Goal: Find specific page/section: Find specific page/section

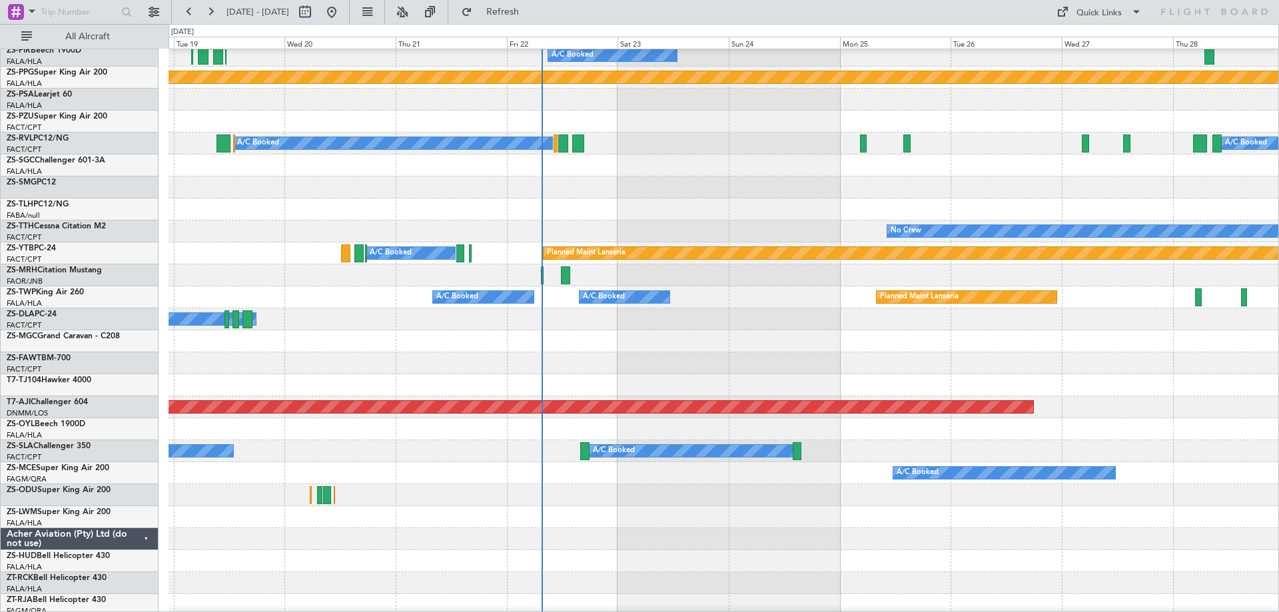
scroll to position [400, 0]
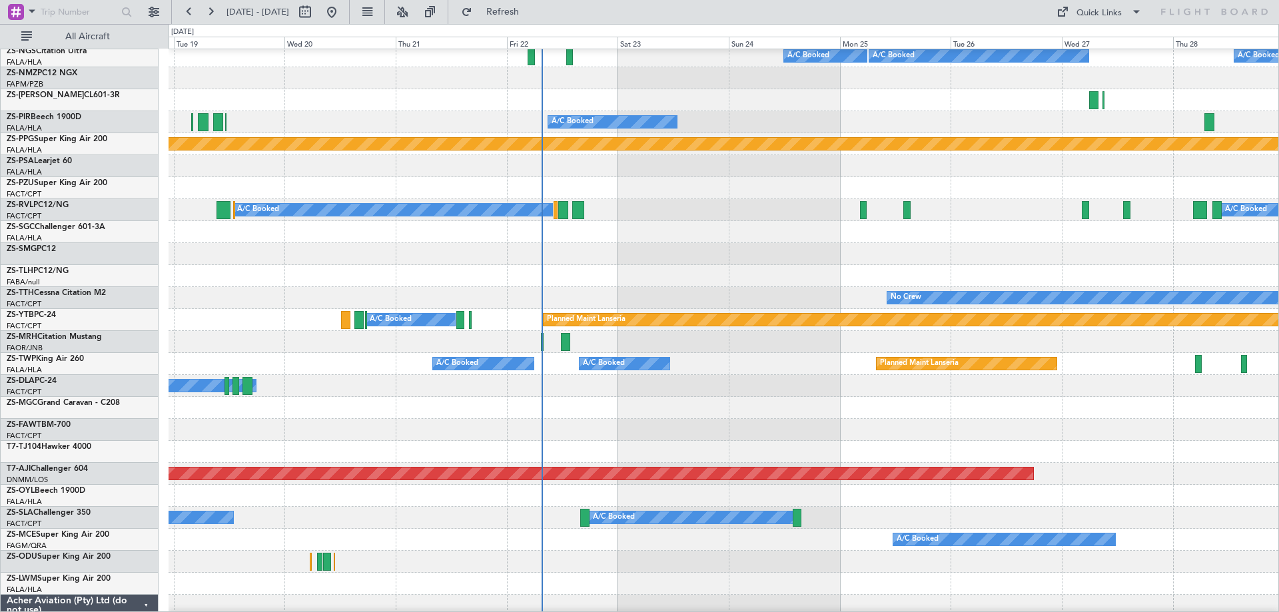
click at [762, 350] on div at bounding box center [722, 342] width 1109 height 22
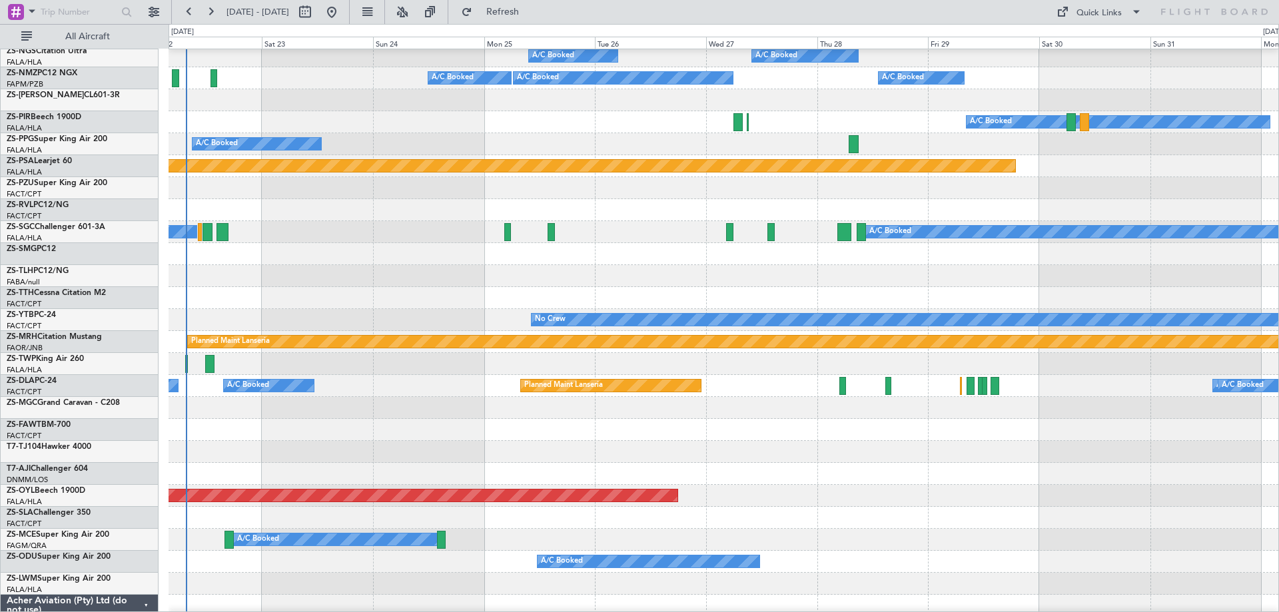
scroll to position [378, 0]
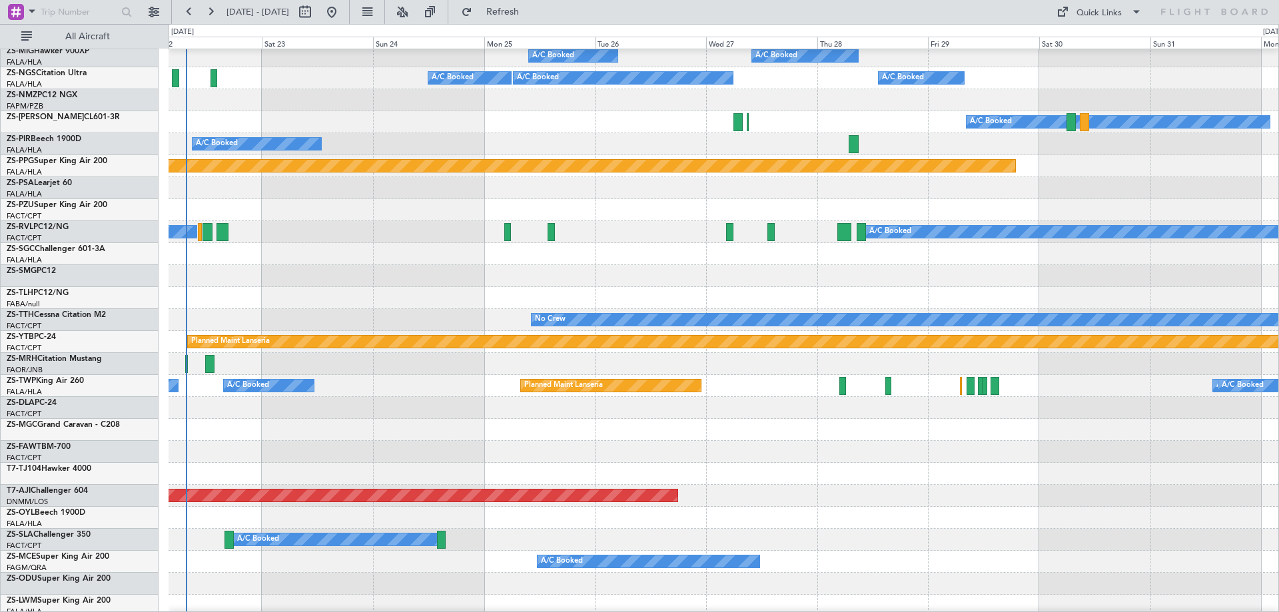
click at [667, 428] on div at bounding box center [722, 430] width 1109 height 22
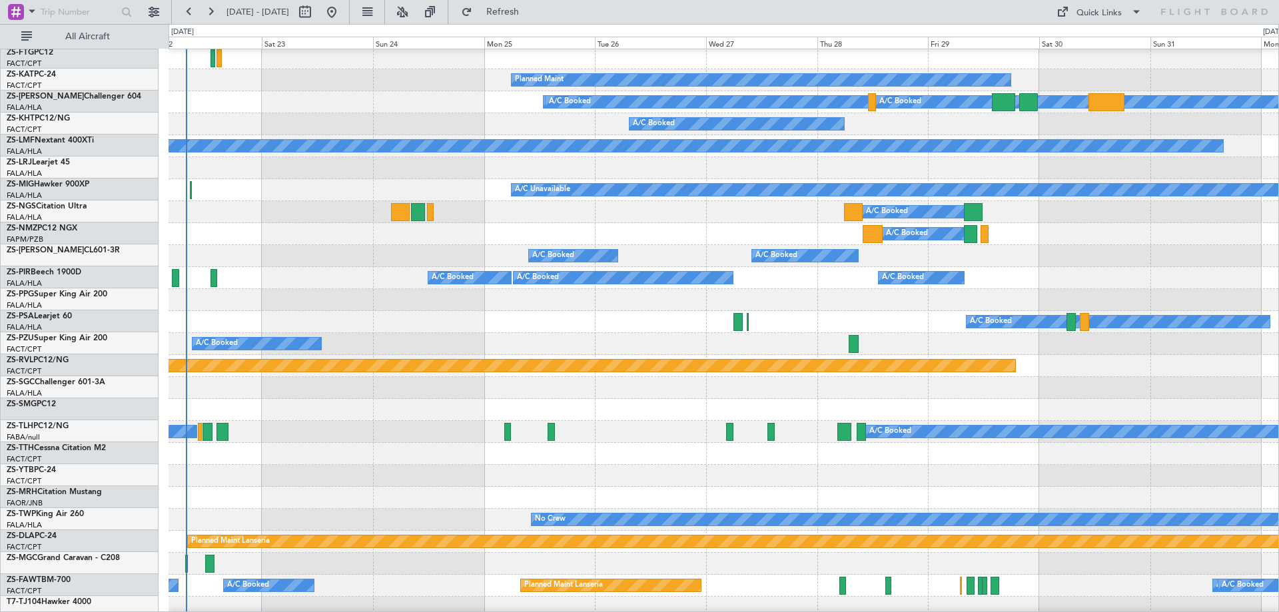
scroll to position [111, 0]
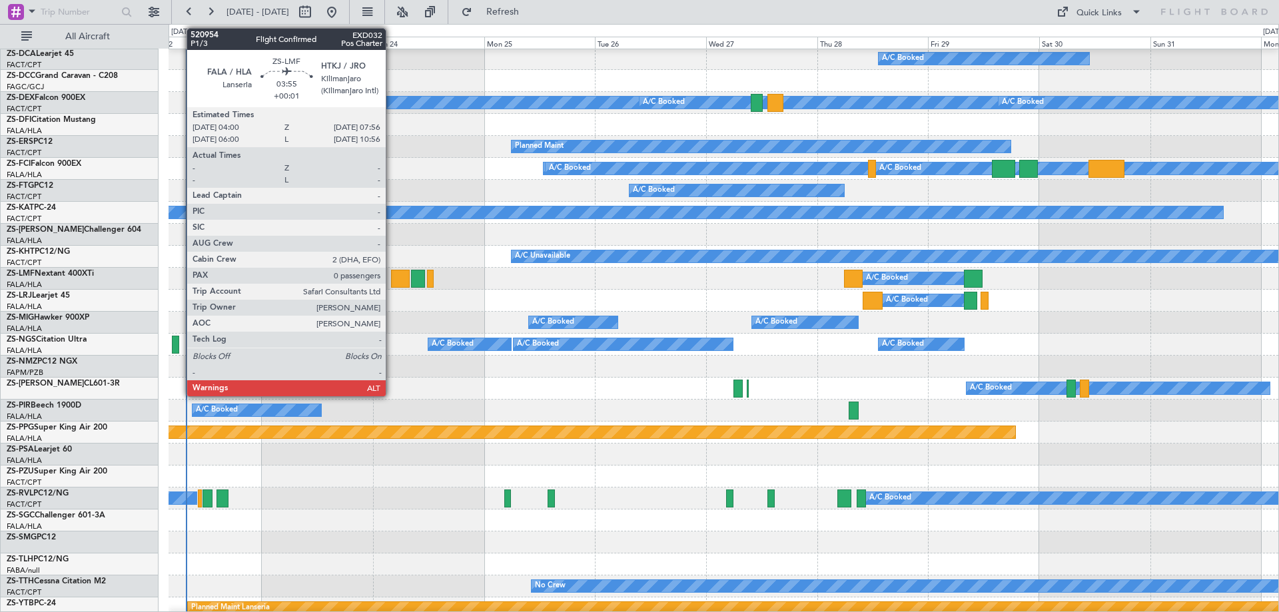
click at [392, 278] on div at bounding box center [400, 279] width 19 height 18
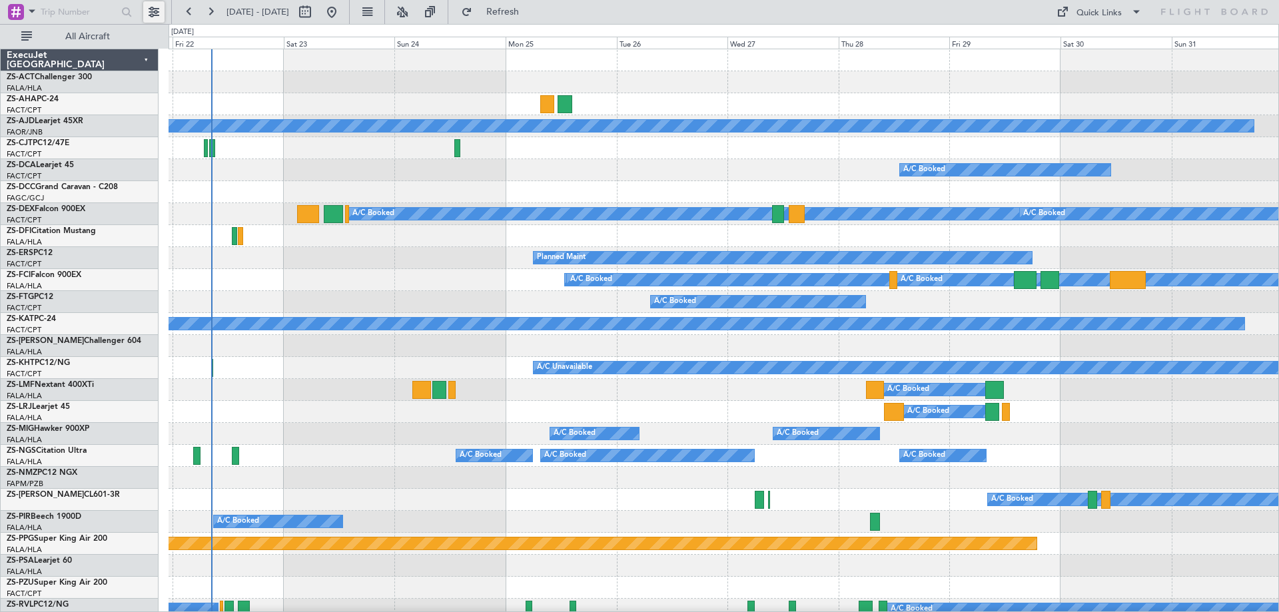
click at [153, 17] on button at bounding box center [153, 11] width 21 height 21
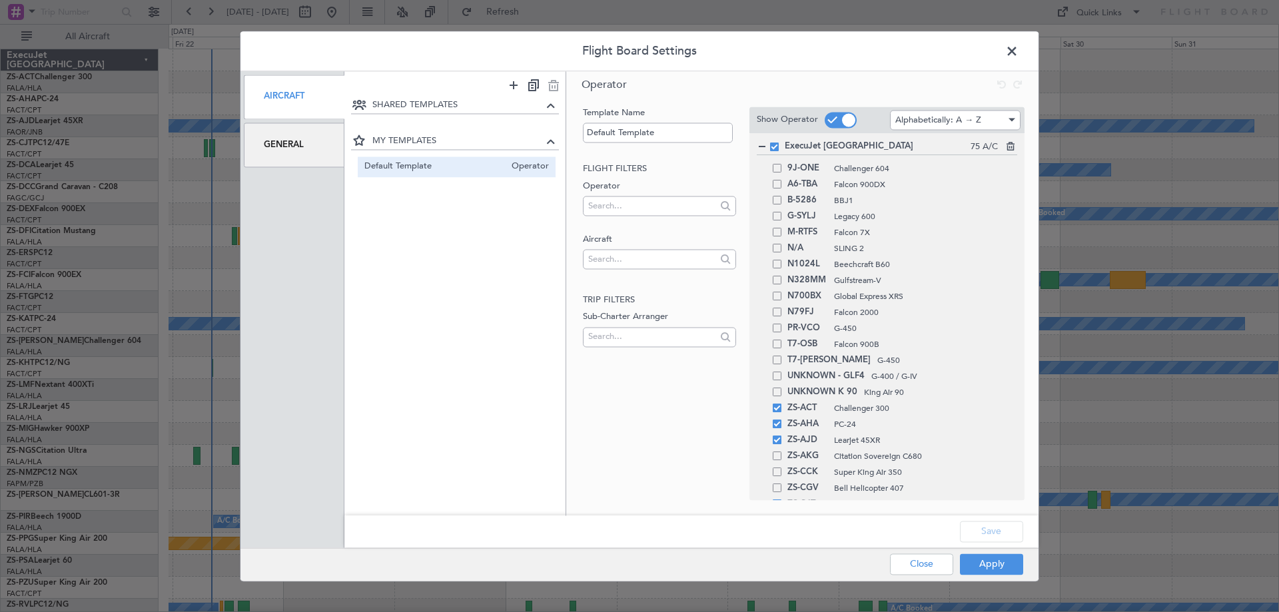
click at [332, 151] on div "General" at bounding box center [294, 145] width 101 height 45
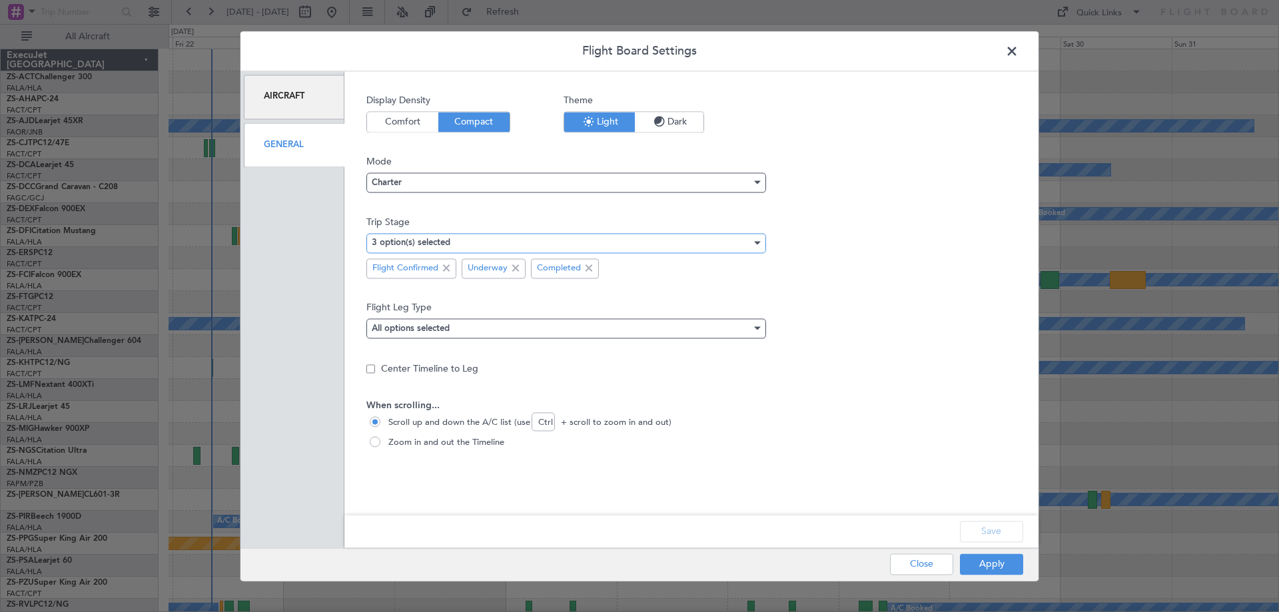
click at [471, 241] on div "3 option(s) selected" at bounding box center [562, 243] width 380 height 20
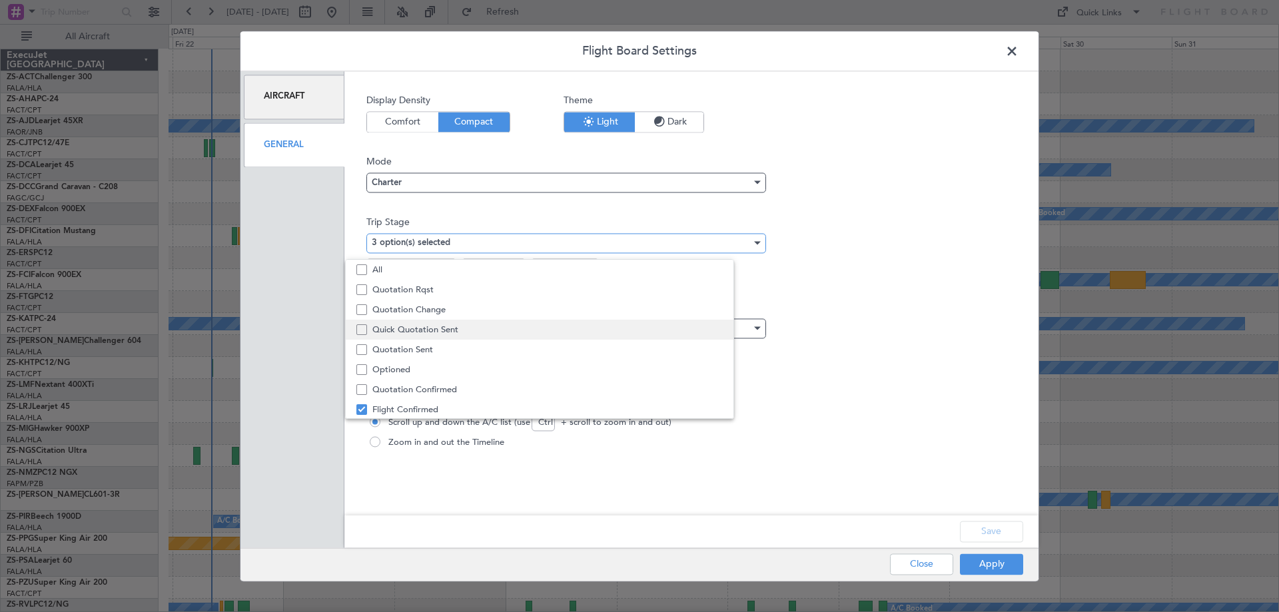
scroll to position [41, 0]
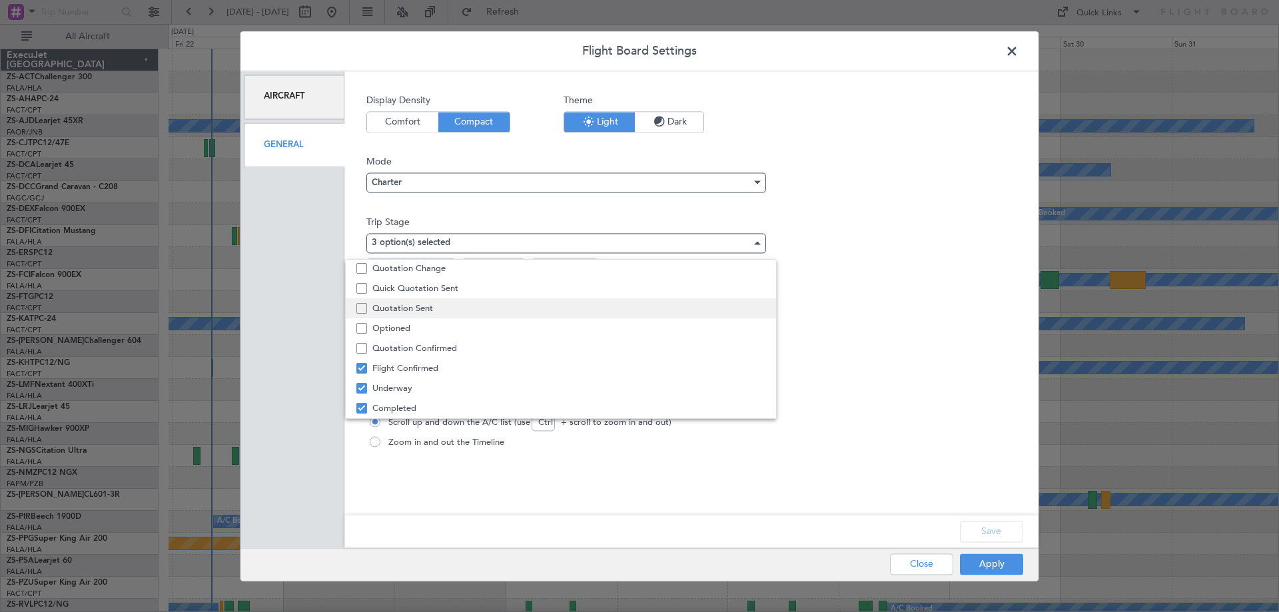
click at [446, 306] on span "Quotation Sent" at bounding box center [568, 308] width 393 height 20
click at [1006, 530] on div at bounding box center [639, 306] width 1279 height 612
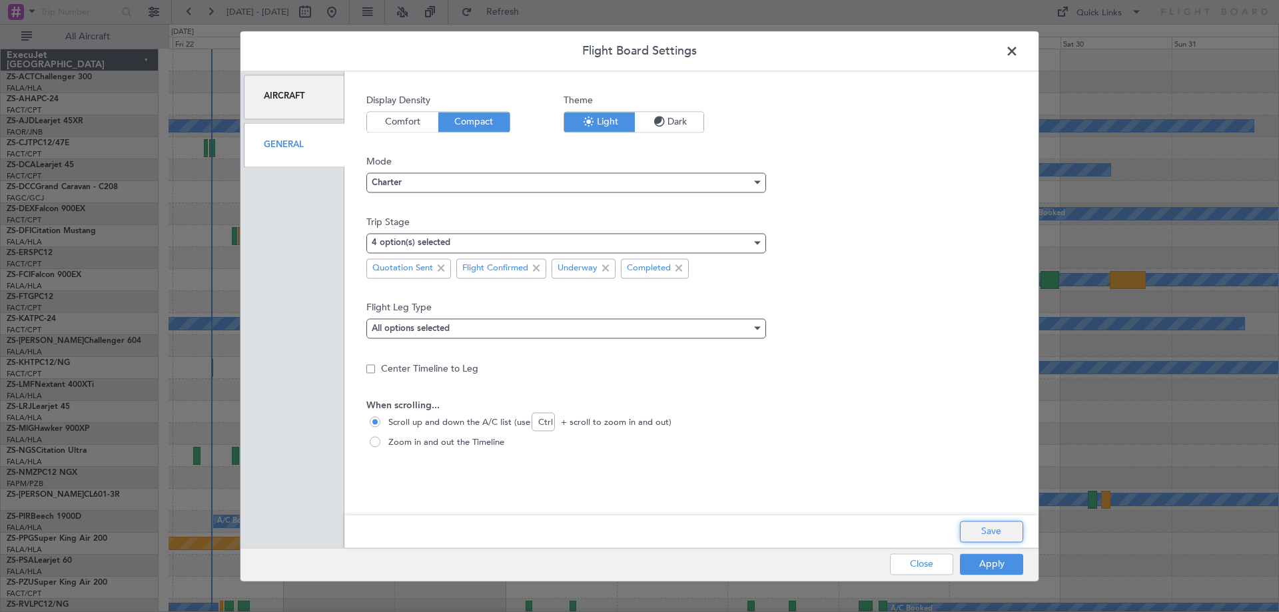
click at [1000, 531] on button "Save" at bounding box center [991, 531] width 63 height 21
click at [992, 565] on button "Apply" at bounding box center [991, 563] width 63 height 21
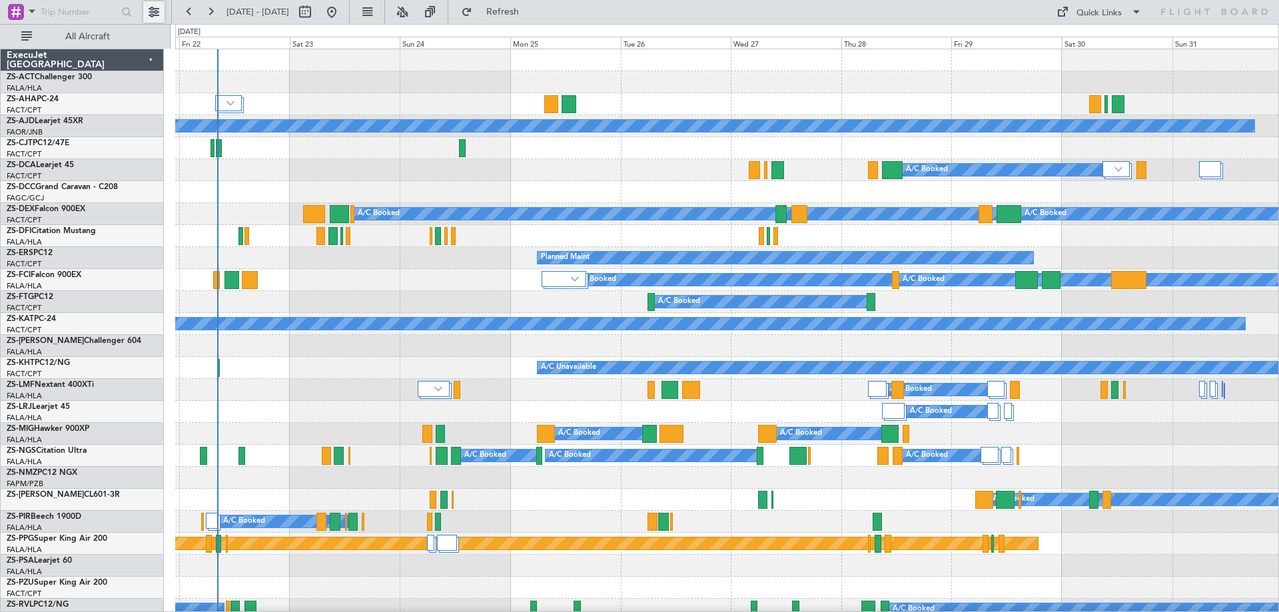
click at [153, 17] on button at bounding box center [153, 11] width 21 height 21
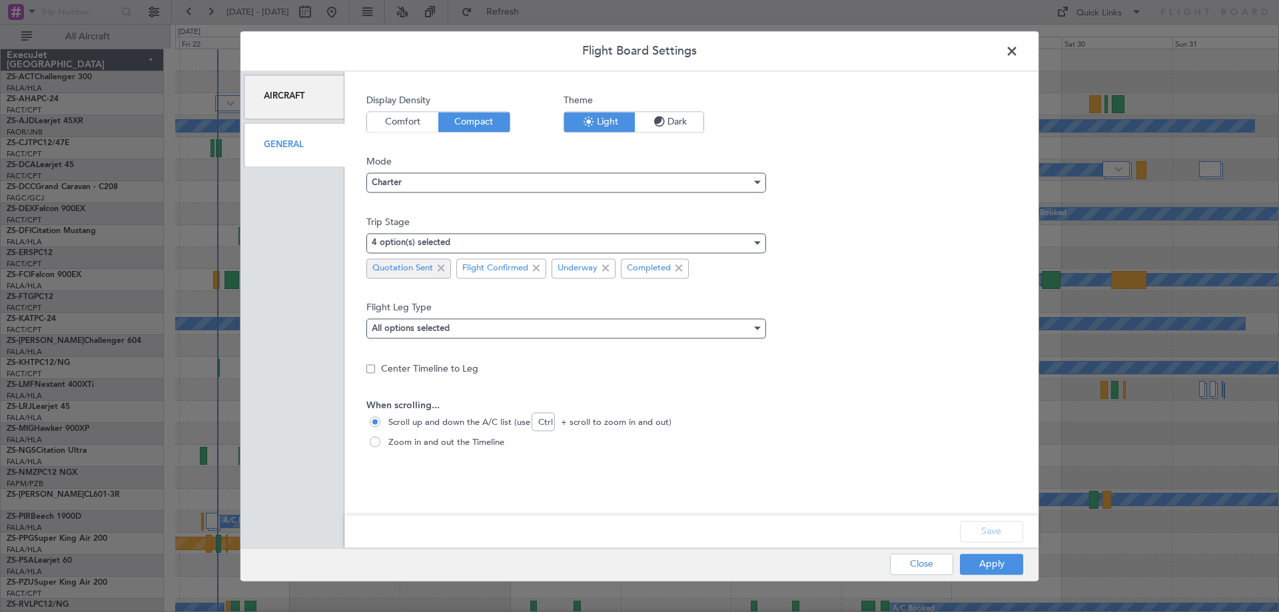
click at [439, 268] on span at bounding box center [441, 268] width 16 height 16
click at [980, 533] on button "Save" at bounding box center [991, 531] width 63 height 21
click at [1008, 565] on button "Apply" at bounding box center [991, 563] width 63 height 21
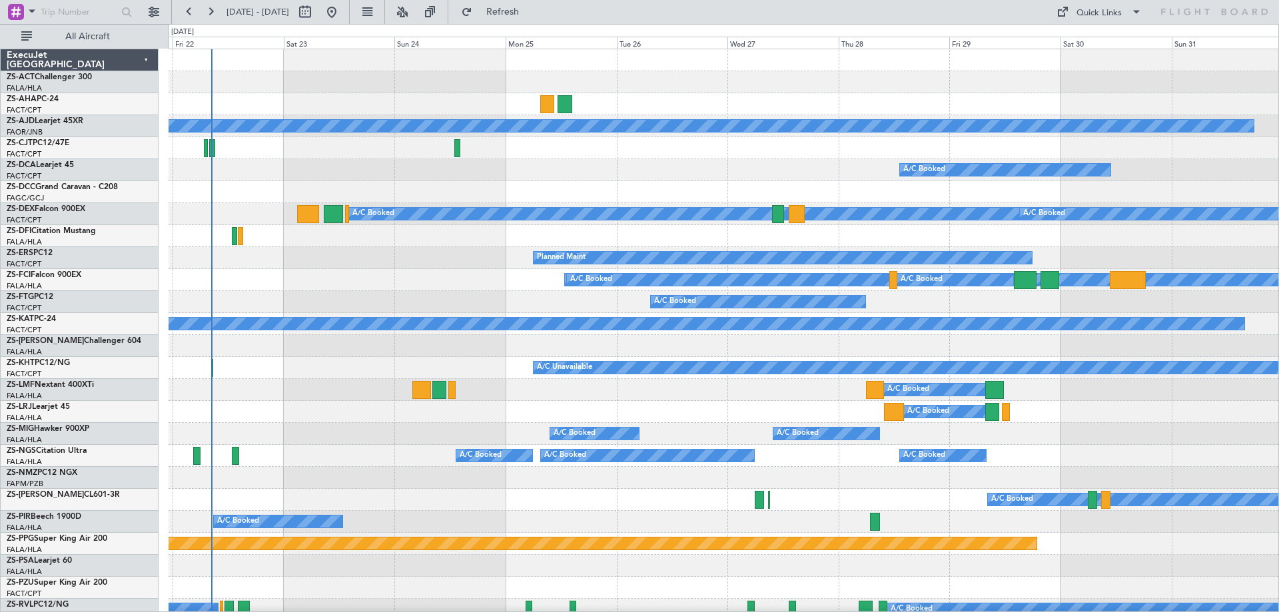
click at [788, 388] on div "A/C Booked A/C Booked" at bounding box center [722, 390] width 1109 height 22
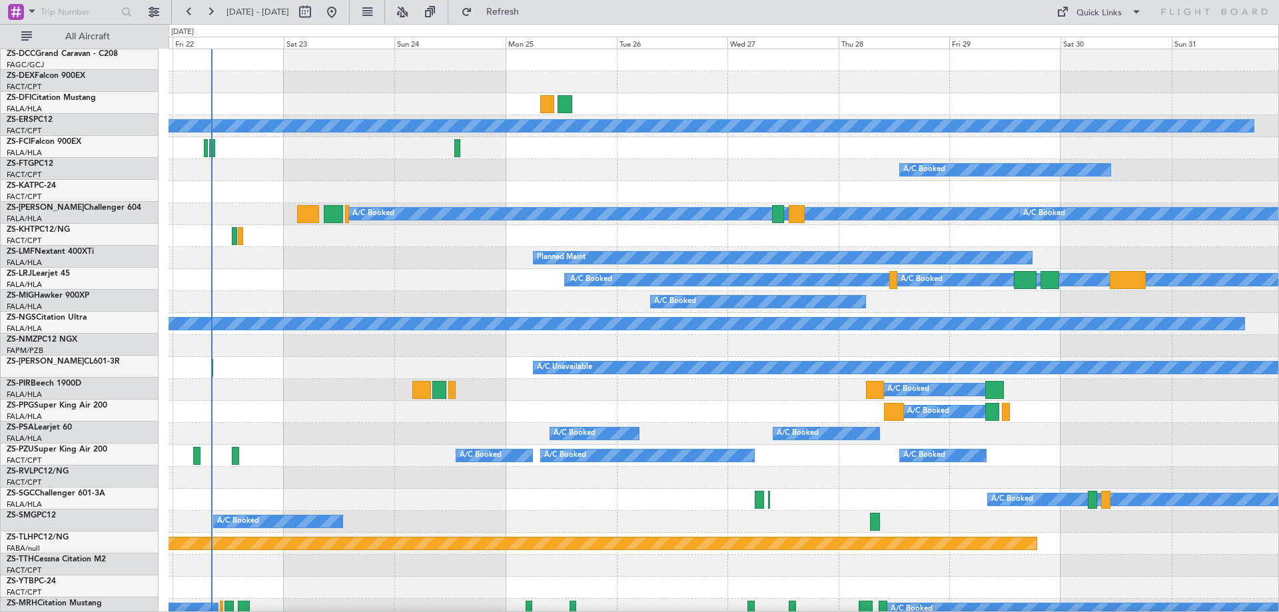
scroll to position [0, 0]
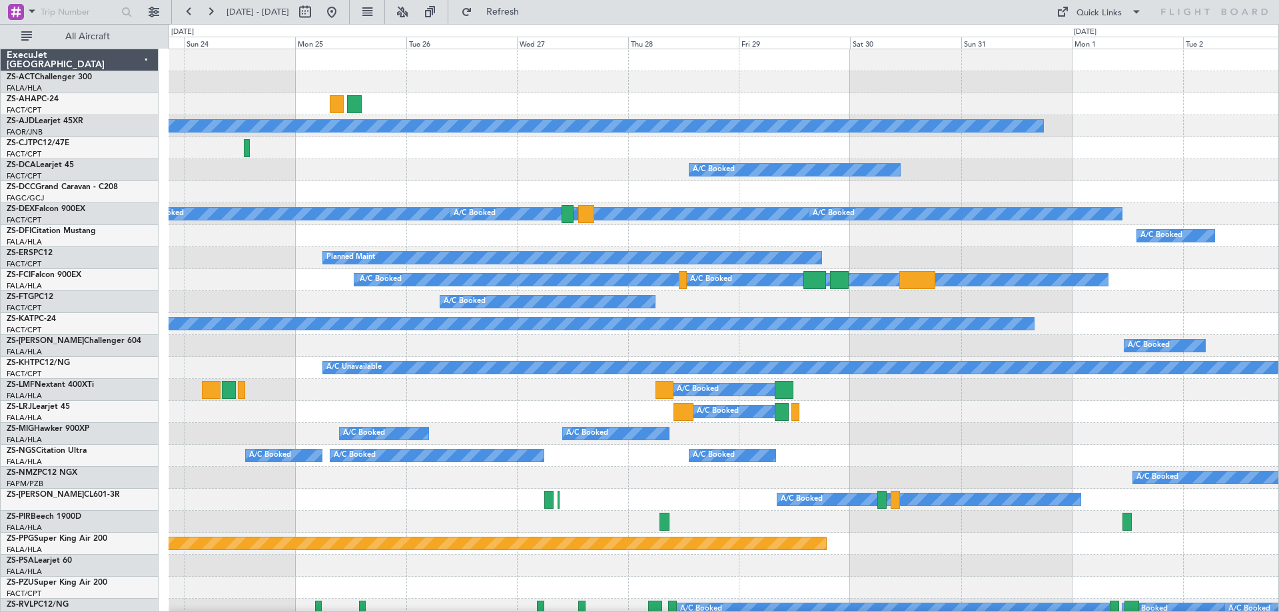
click at [679, 463] on div "A/C Booked A/C Booked A/C Booked" at bounding box center [722, 456] width 1109 height 22
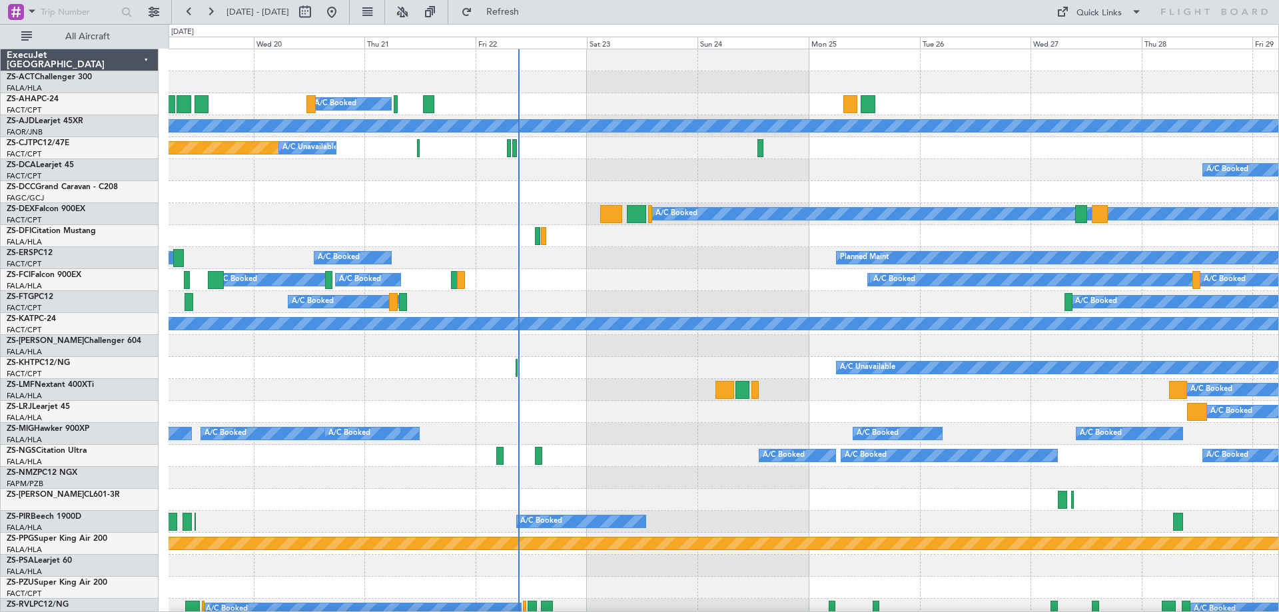
click at [781, 412] on div "A/C Booked A/C Booked A/C Booked" at bounding box center [722, 412] width 1109 height 22
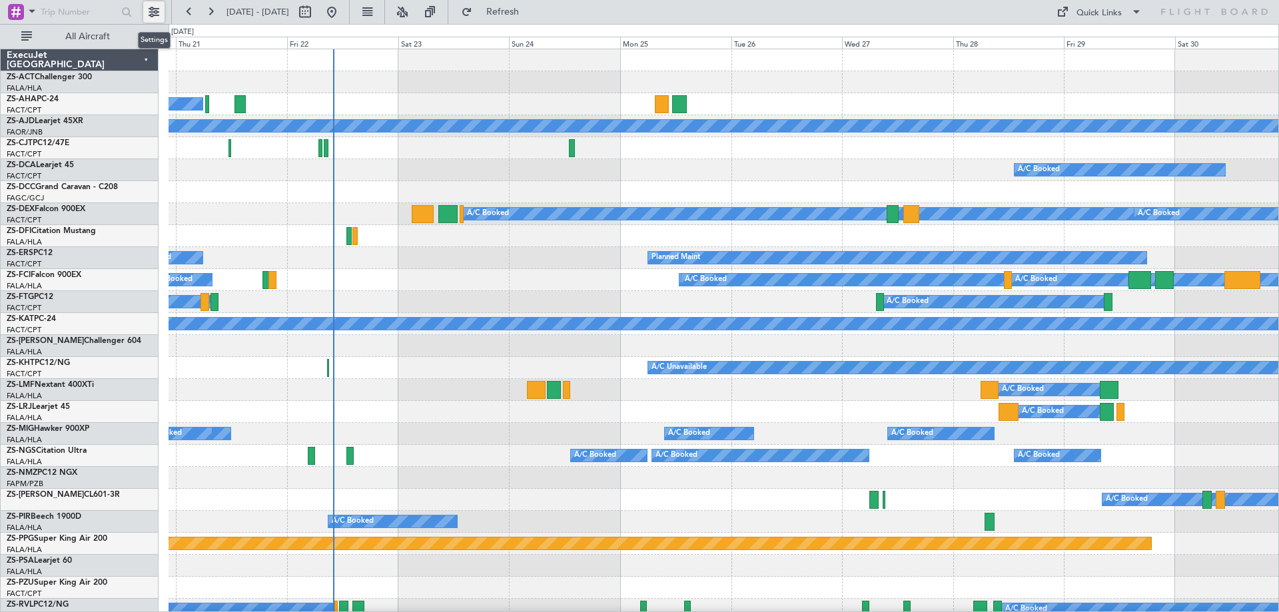
click at [158, 6] on button at bounding box center [153, 11] width 21 height 21
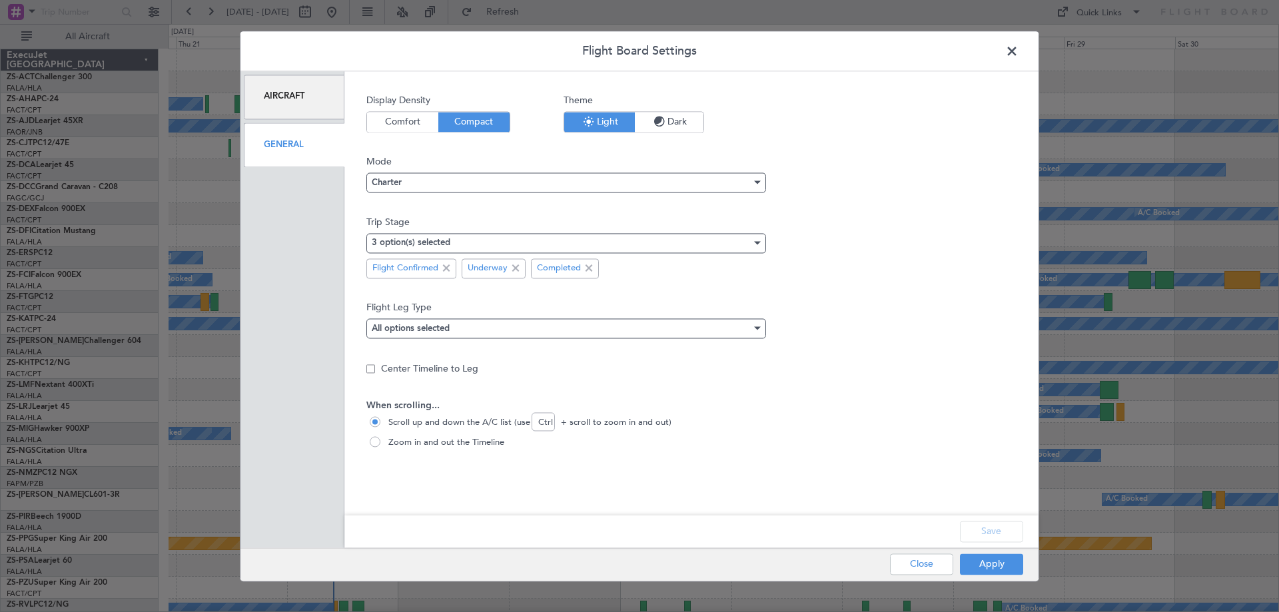
click at [999, 44] on header "Flight Board Settings" at bounding box center [639, 51] width 798 height 40
click at [509, 243] on div "3 option(s) selected" at bounding box center [562, 243] width 380 height 20
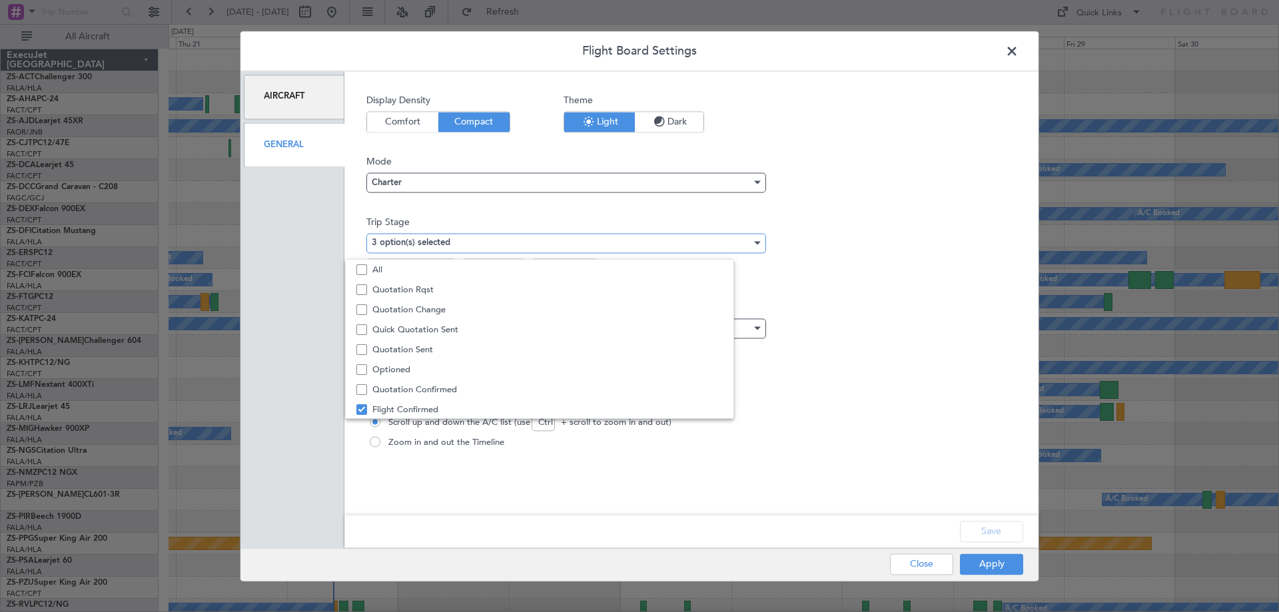
scroll to position [41, 0]
click at [445, 310] on span "Quotation Sent" at bounding box center [568, 308] width 393 height 20
click at [1017, 530] on div at bounding box center [639, 306] width 1279 height 612
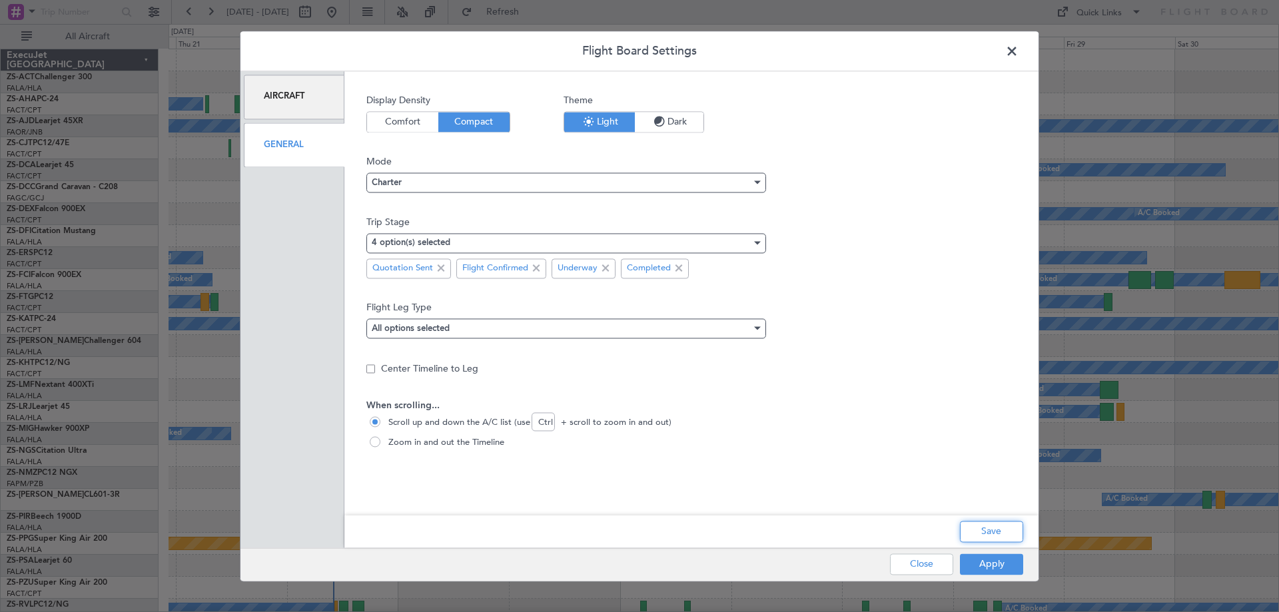
drag, startPoint x: 1011, startPoint y: 530, endPoint x: 1010, endPoint y: 545, distance: 14.7
click at [1011, 530] on button "Save" at bounding box center [991, 531] width 63 height 21
click at [1004, 564] on button "Apply" at bounding box center [991, 563] width 63 height 21
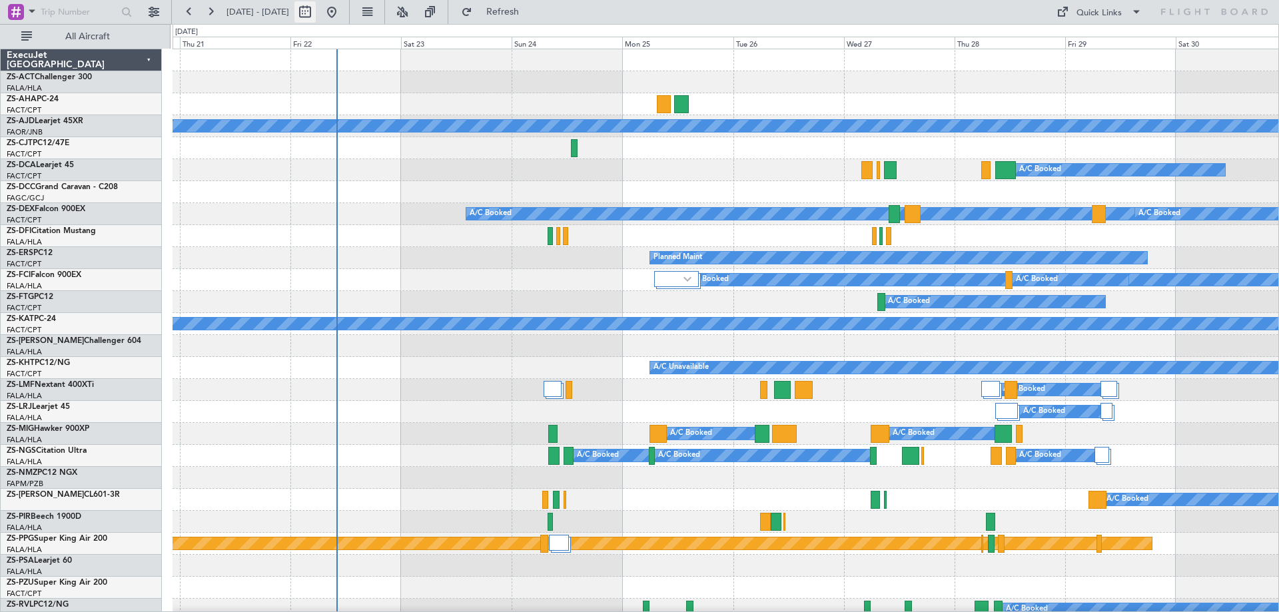
click at [316, 14] on button at bounding box center [304, 11] width 21 height 21
select select "8"
select select "2025"
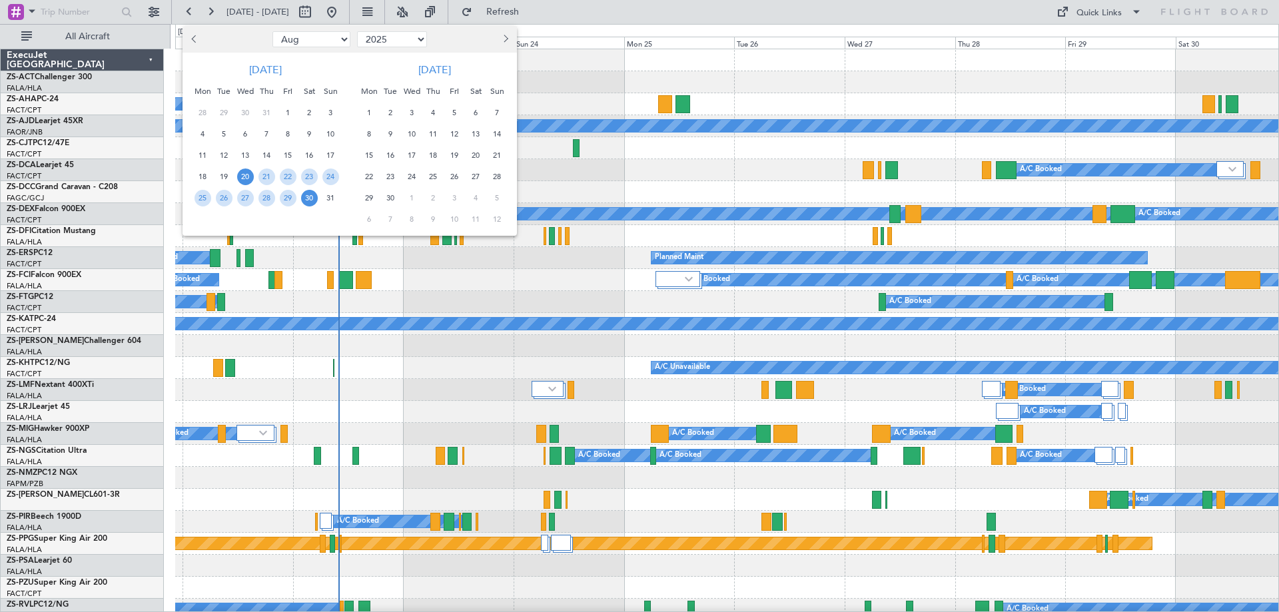
click at [503, 42] on button "Next month" at bounding box center [504, 39] width 15 height 21
click at [501, 41] on button "Next month" at bounding box center [504, 39] width 15 height 21
click at [435, 136] on span "6" at bounding box center [433, 134] width 17 height 17
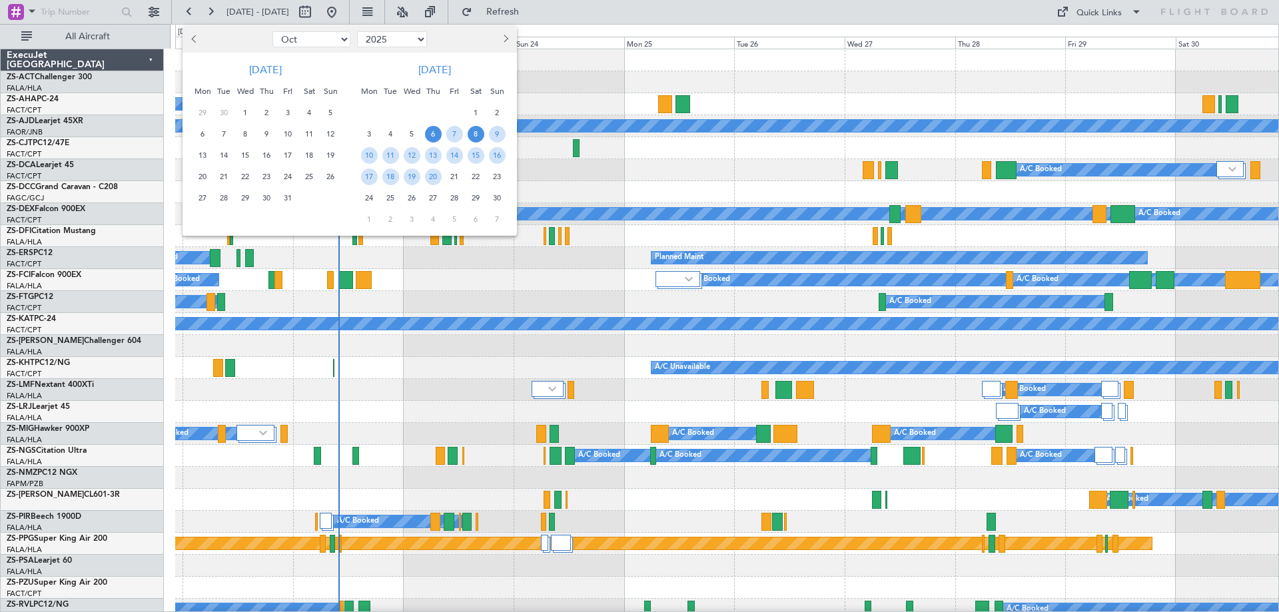
click at [477, 136] on span "8" at bounding box center [475, 134] width 17 height 17
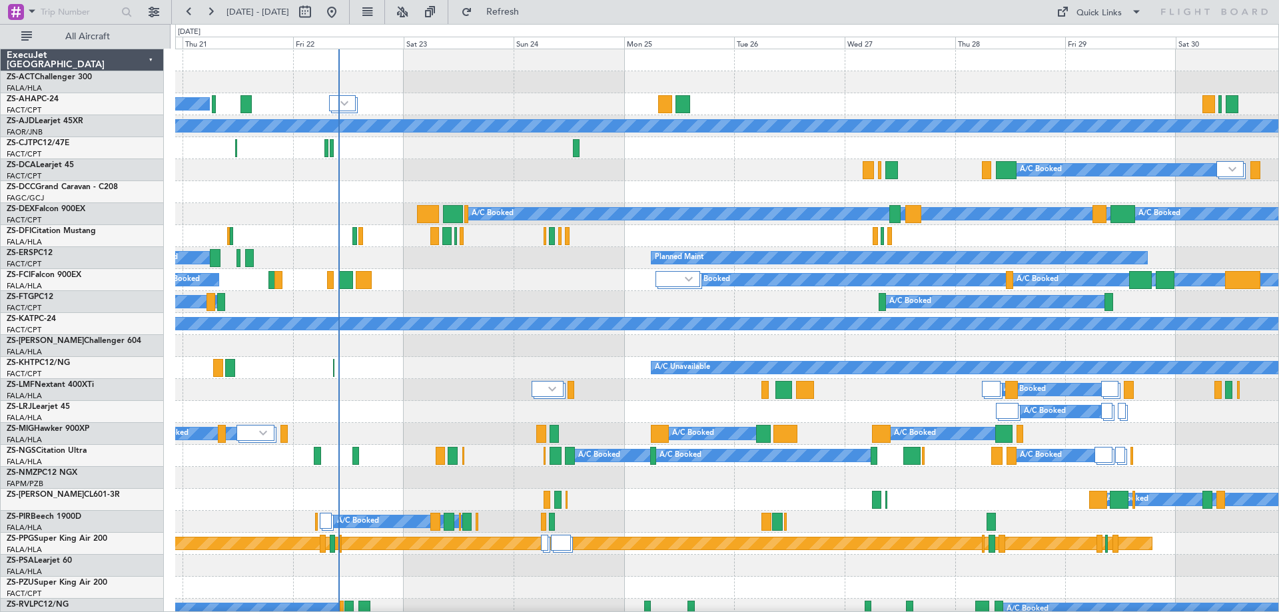
select select "11"
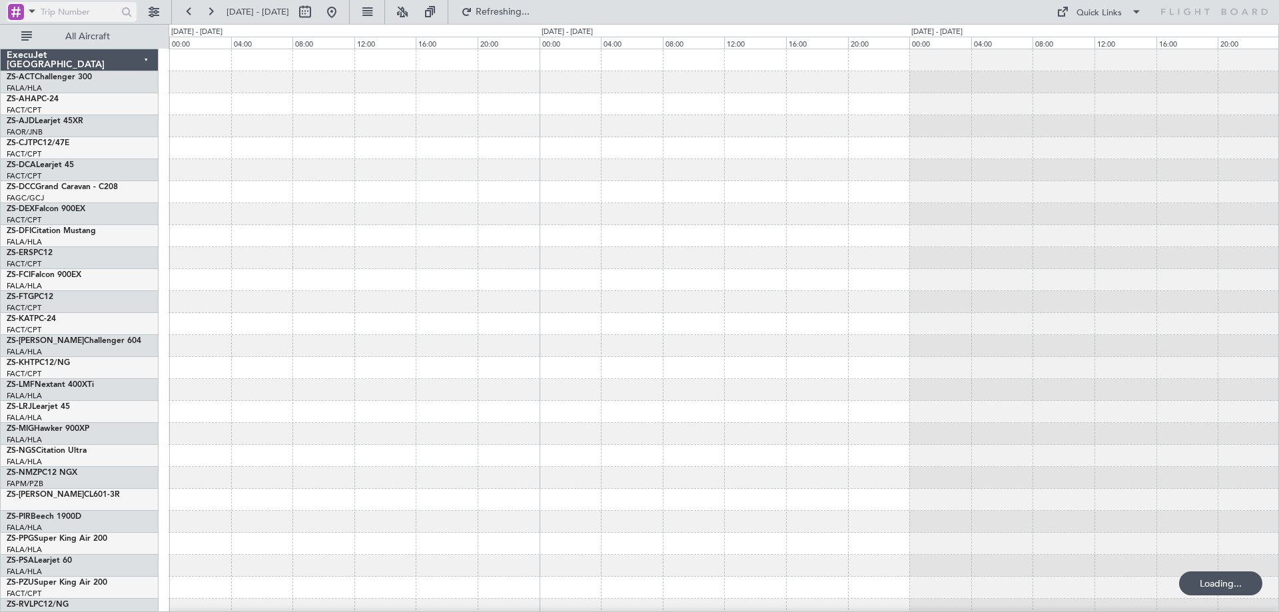
click at [25, 15] on span at bounding box center [32, 11] width 16 height 17
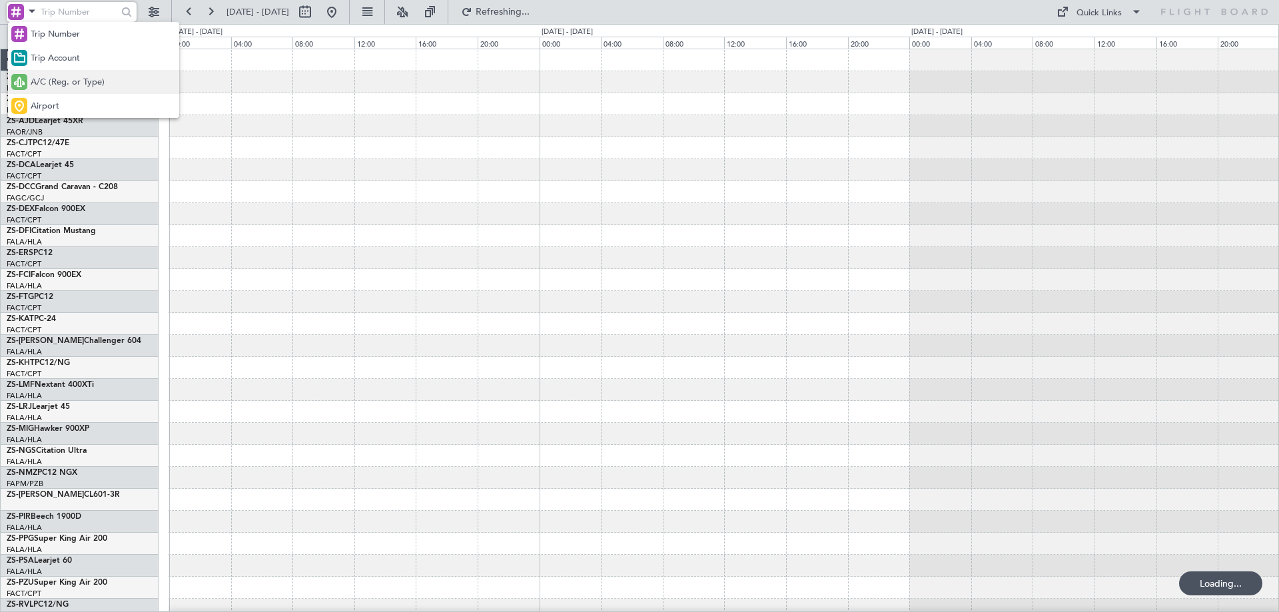
click at [78, 79] on span "A/C (Reg. or Type)" at bounding box center [68, 82] width 74 height 13
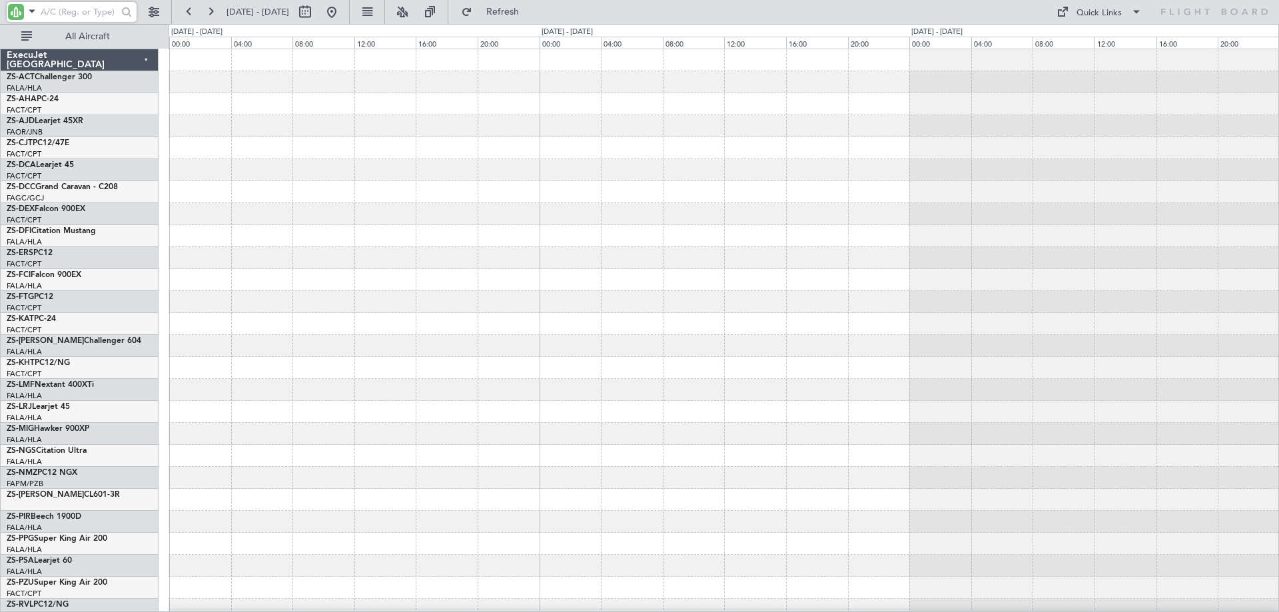
click at [62, 6] on input "text" at bounding box center [79, 12] width 77 height 20
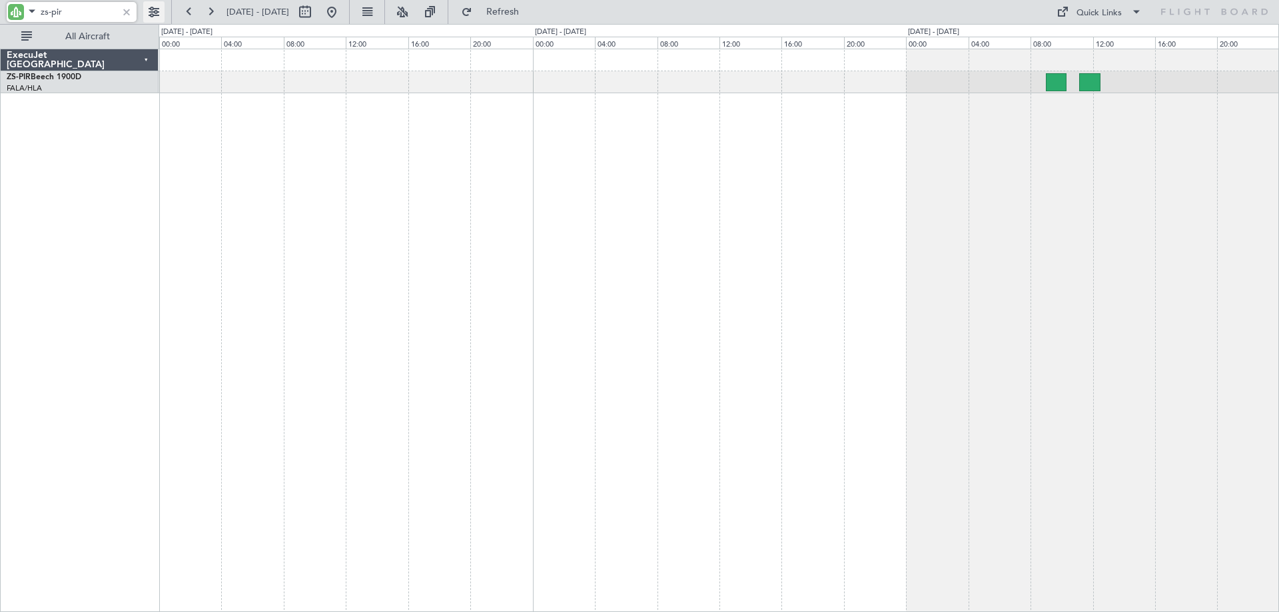
type input "zs-pir"
click at [160, 13] on button at bounding box center [153, 11] width 21 height 21
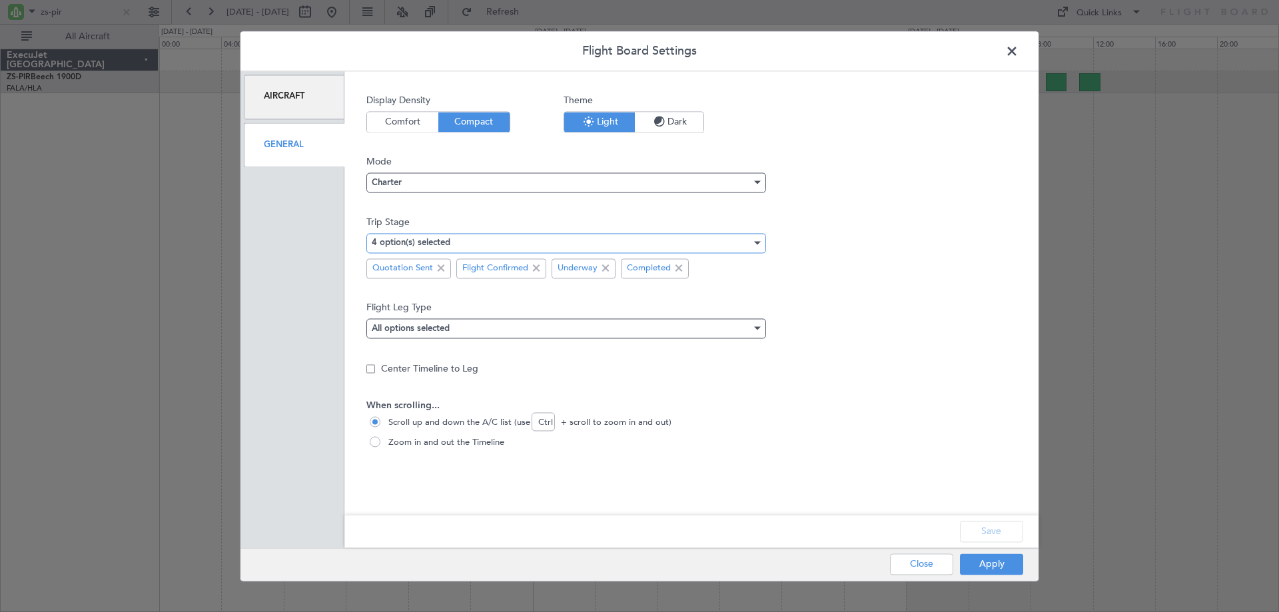
click at [462, 246] on div "4 option(s) selected" at bounding box center [562, 243] width 380 height 20
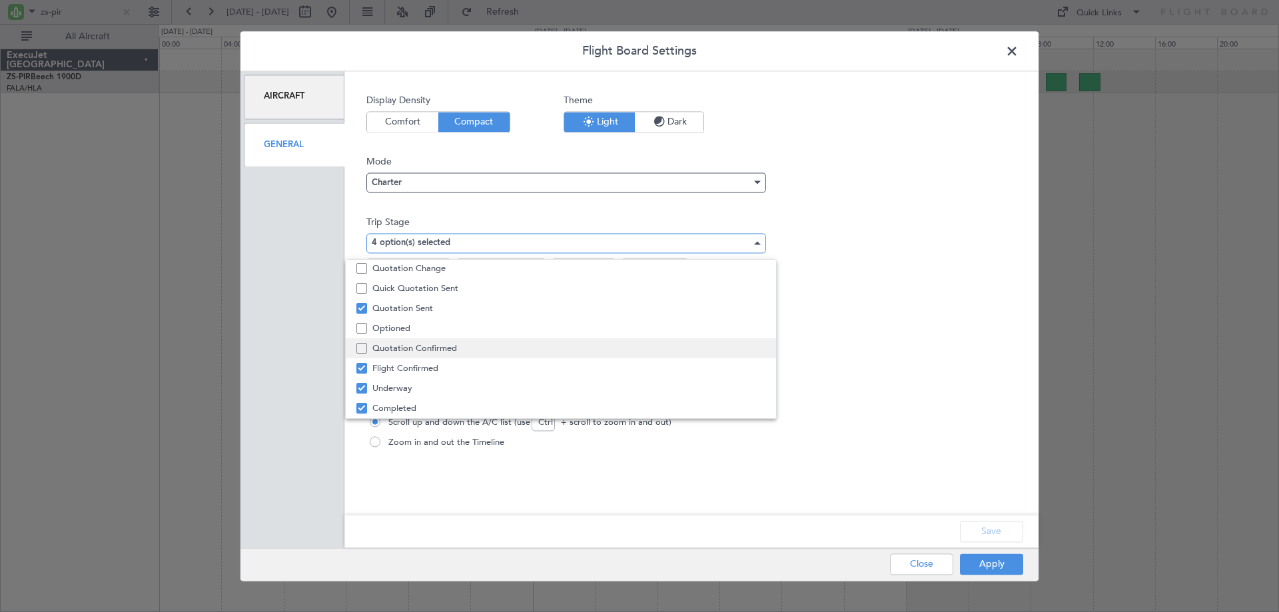
scroll to position [0, 0]
click at [1015, 49] on div at bounding box center [639, 306] width 1279 height 612
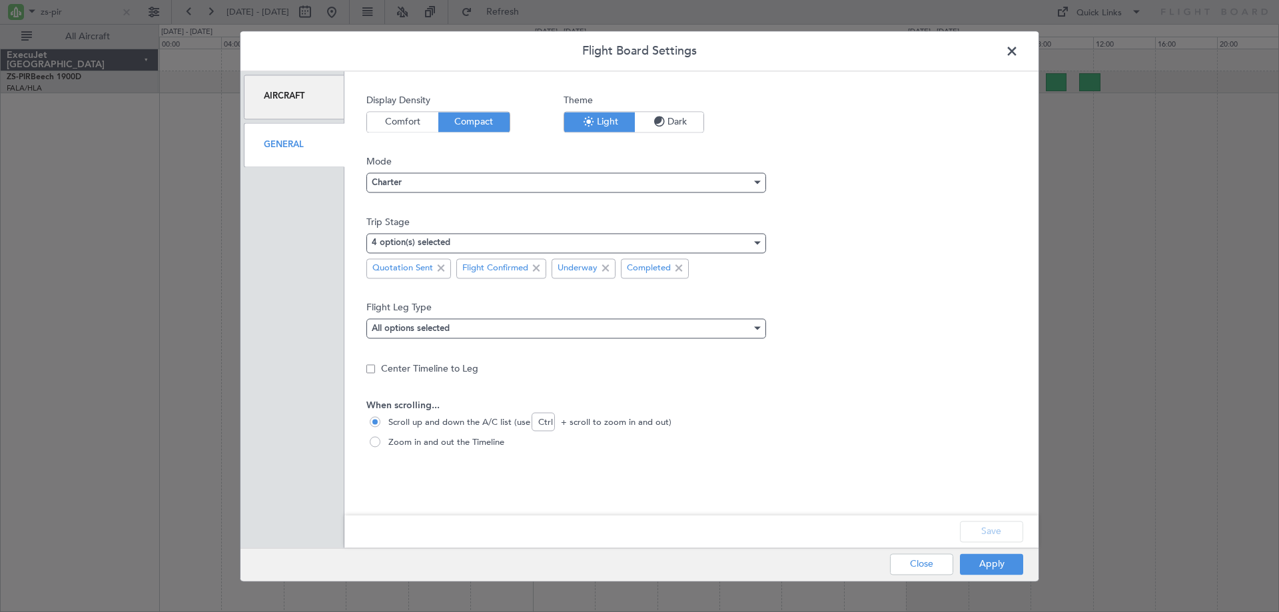
drag, startPoint x: 1011, startPoint y: 55, endPoint x: 996, endPoint y: 59, distance: 15.0
click at [1018, 56] on span at bounding box center [1018, 54] width 0 height 27
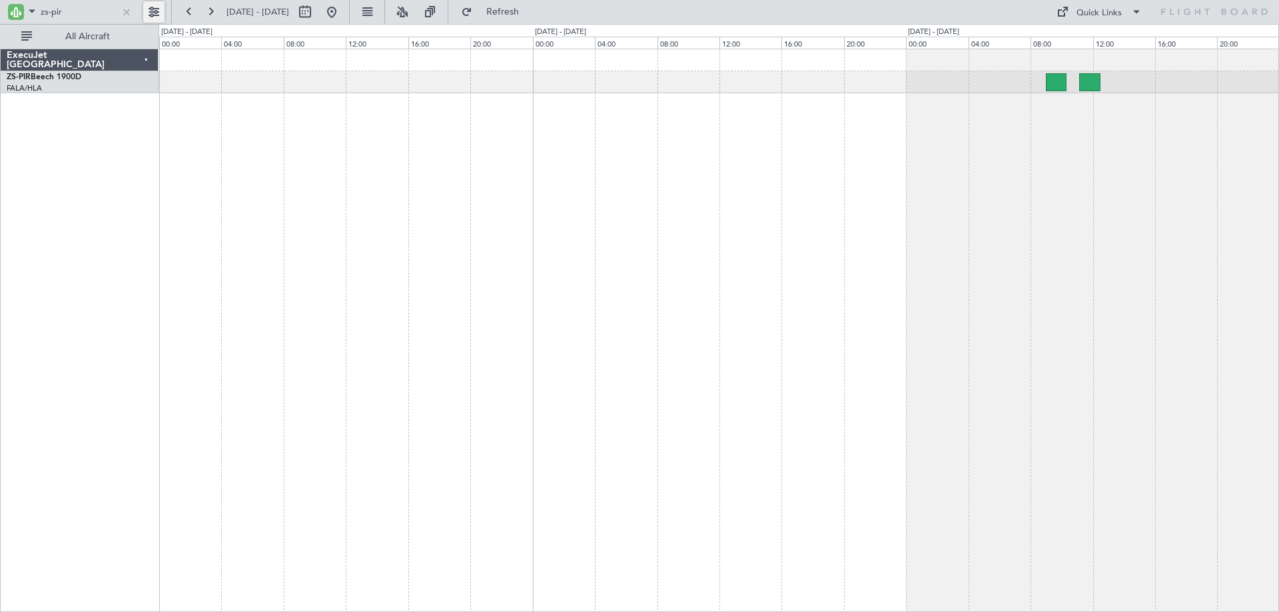
click at [148, 12] on button at bounding box center [153, 11] width 21 height 21
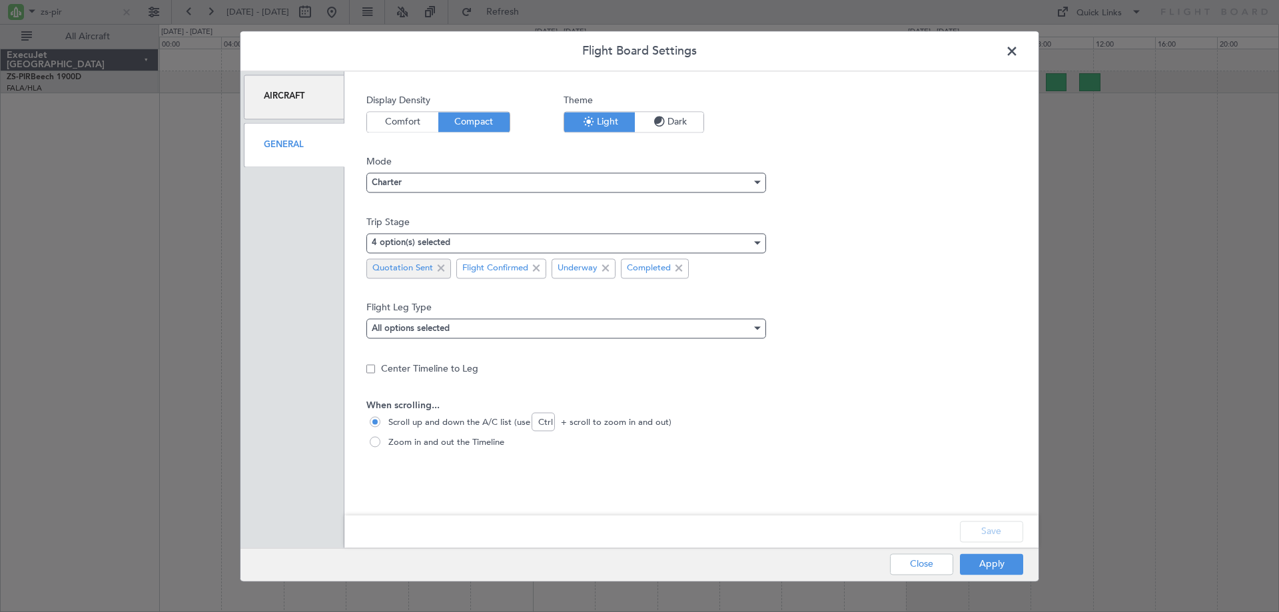
click at [443, 265] on span at bounding box center [441, 268] width 16 height 16
click at [1010, 550] on div "Apply Close" at bounding box center [930, 564] width 194 height 33
click at [1008, 557] on button "Apply" at bounding box center [991, 563] width 63 height 21
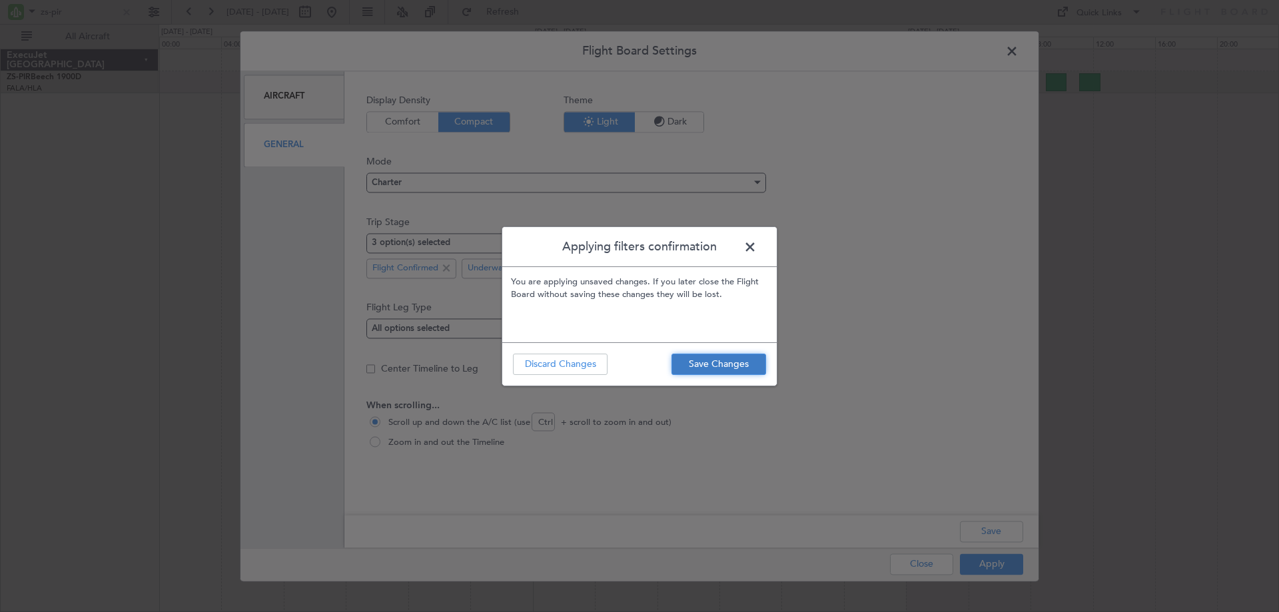
click at [730, 364] on button "Save Changes" at bounding box center [718, 364] width 95 height 21
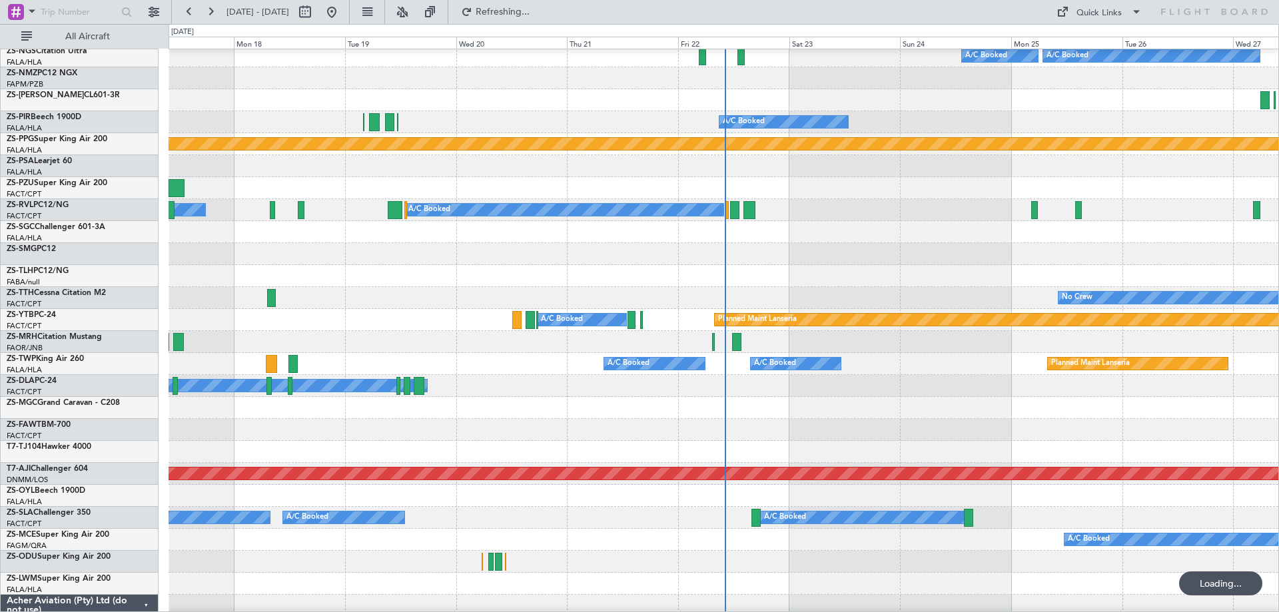
scroll to position [466, 0]
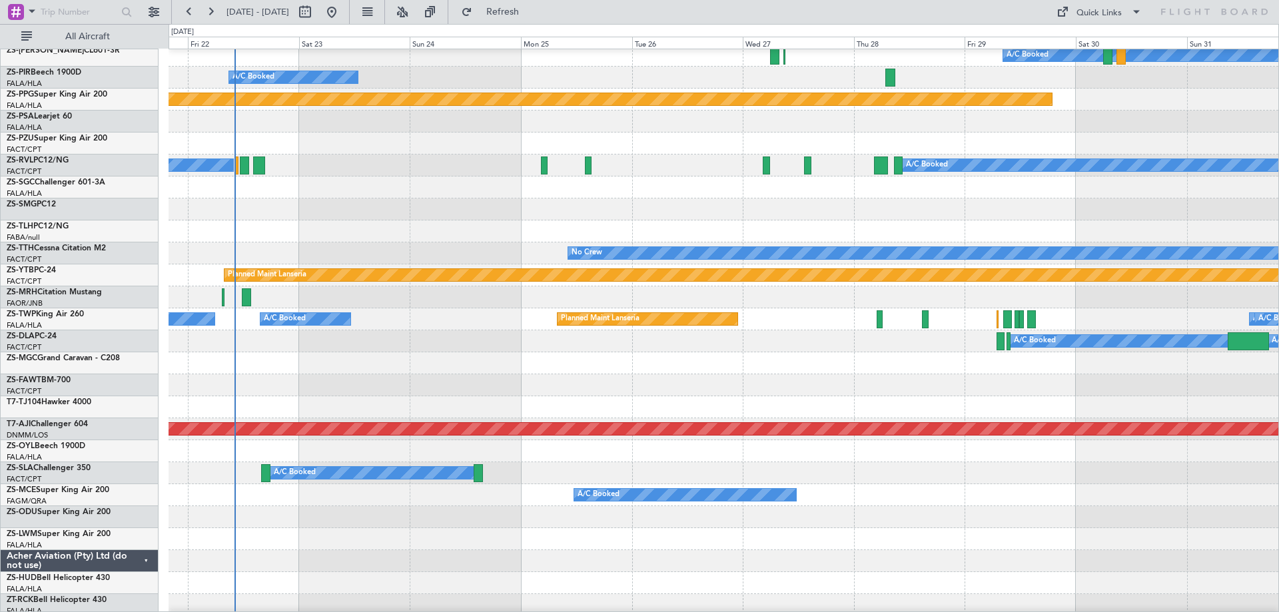
click at [523, 336] on div "A/C Booked A/C Booked A/C Unavailable" at bounding box center [722, 341] width 1109 height 22
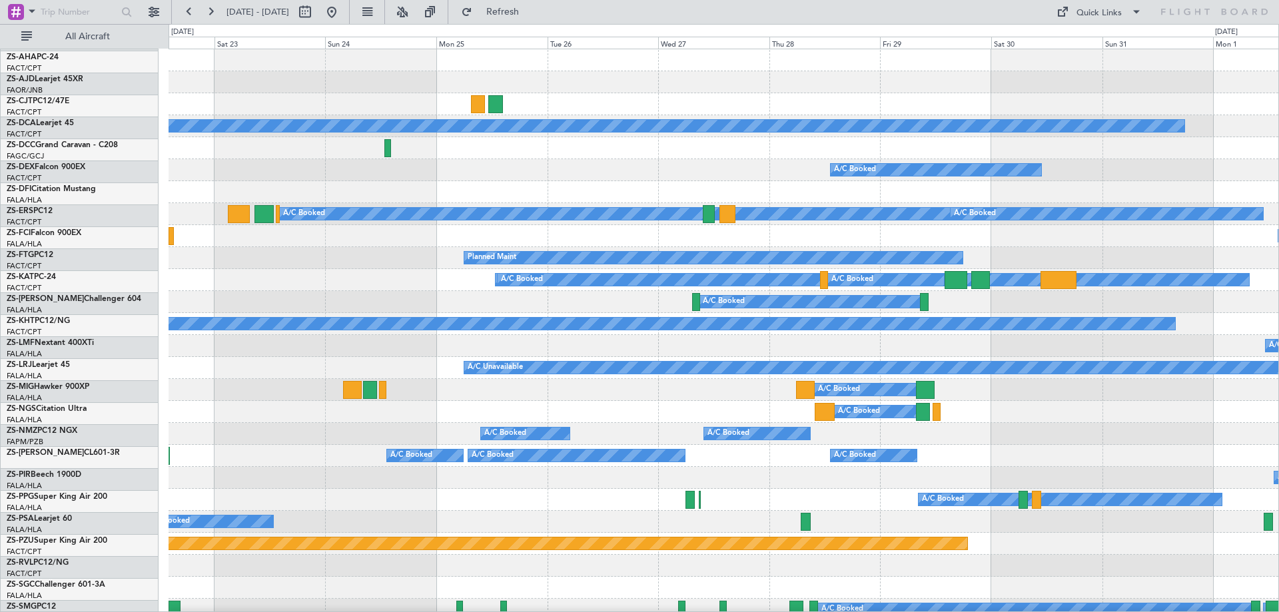
scroll to position [0, 0]
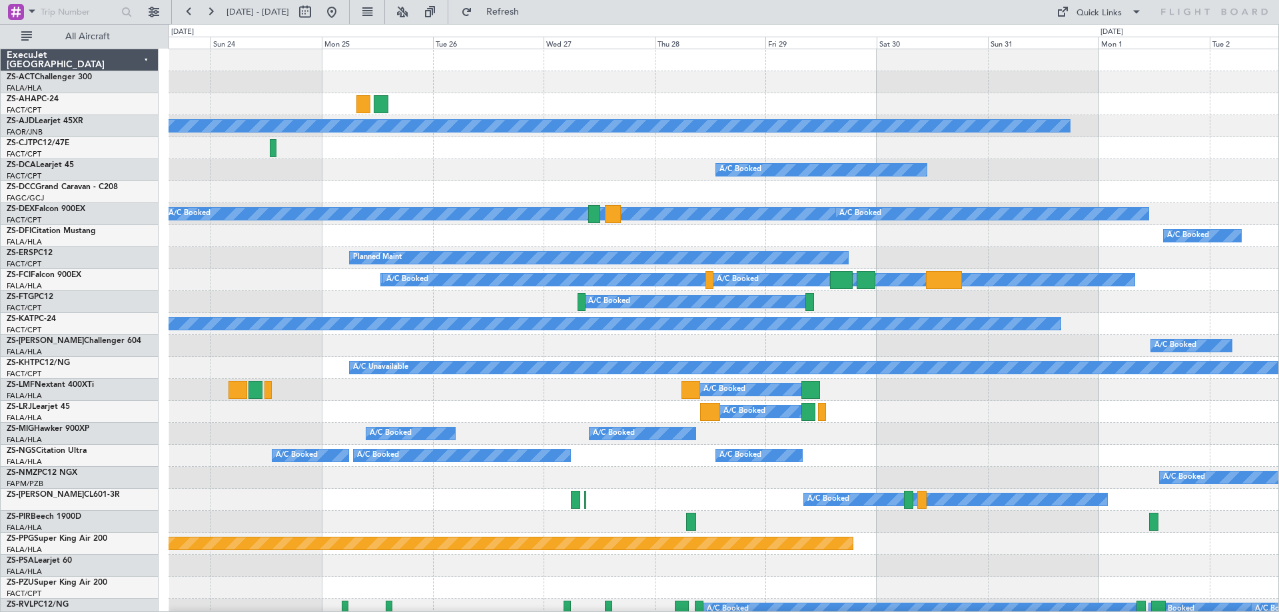
click at [701, 162] on div "A/C Booked" at bounding box center [722, 170] width 1109 height 22
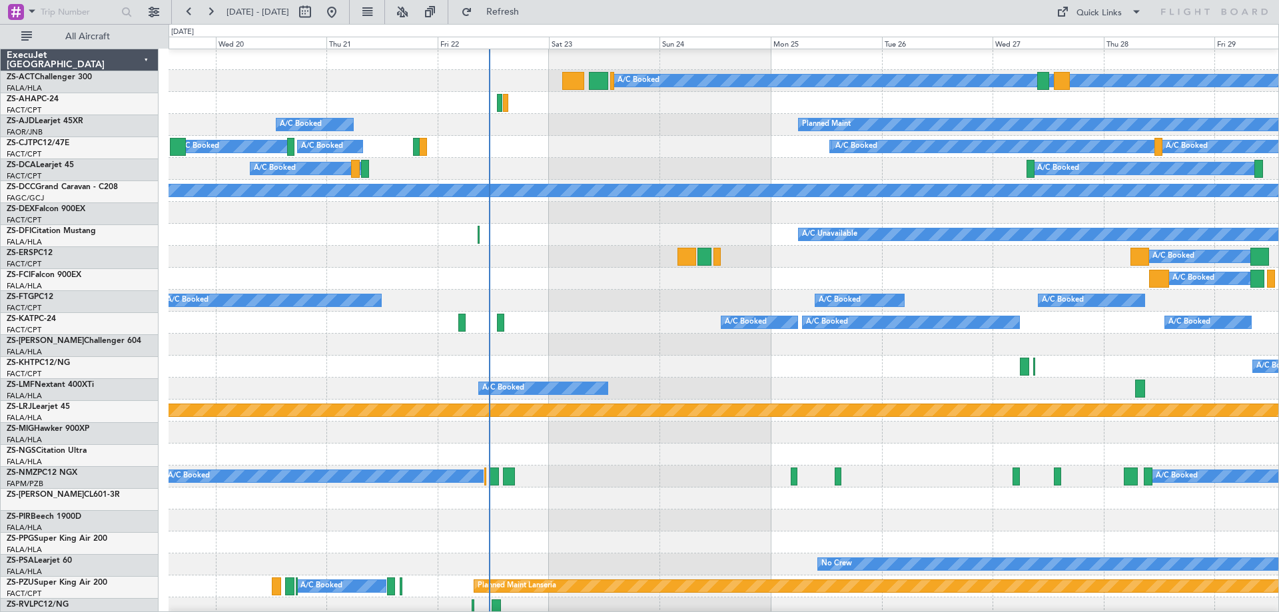
scroll to position [200, 0]
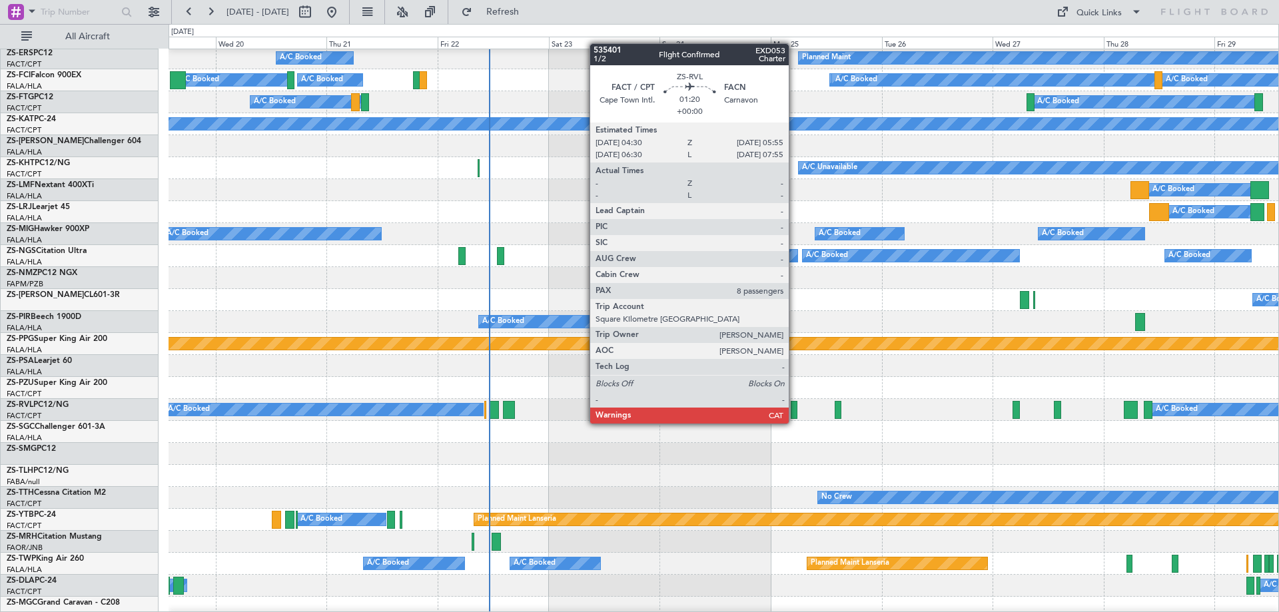
click at [794, 410] on div at bounding box center [793, 410] width 7 height 18
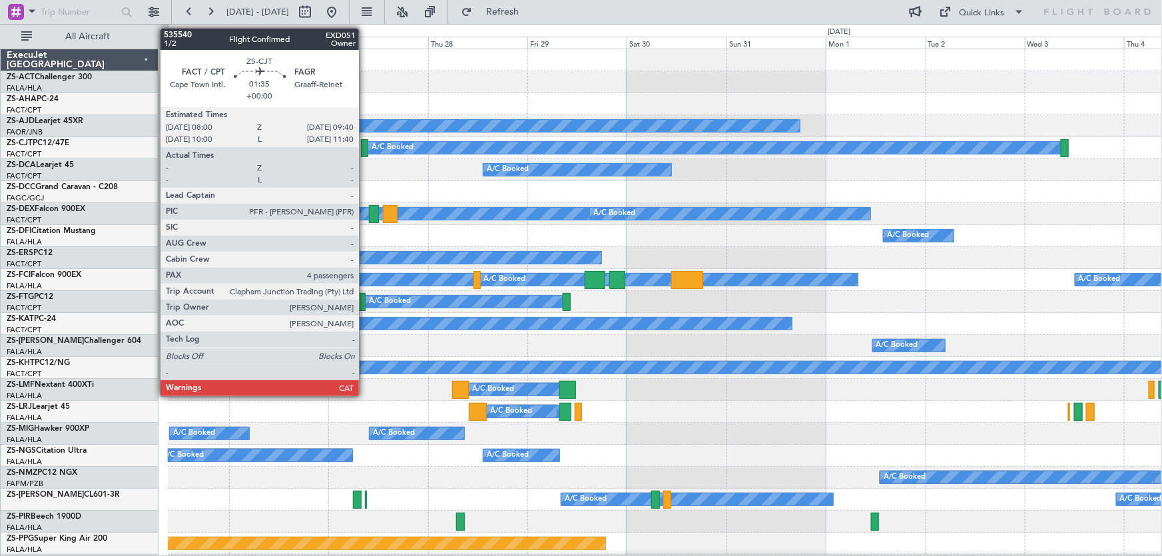
click at [365, 151] on div at bounding box center [364, 148] width 7 height 18
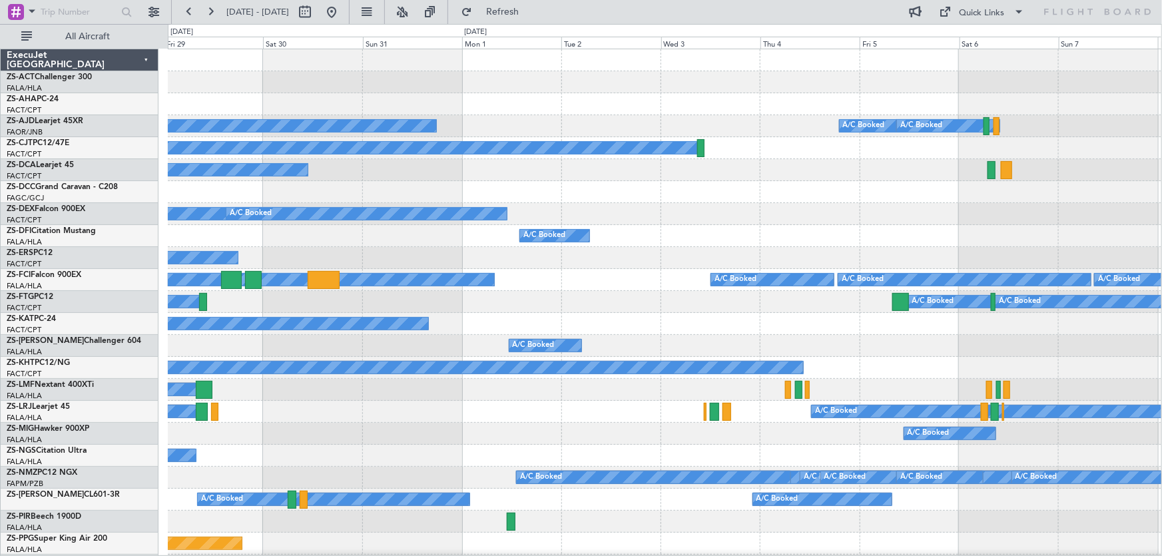
click at [912, 237] on div "A/C Booked" at bounding box center [665, 236] width 994 height 22
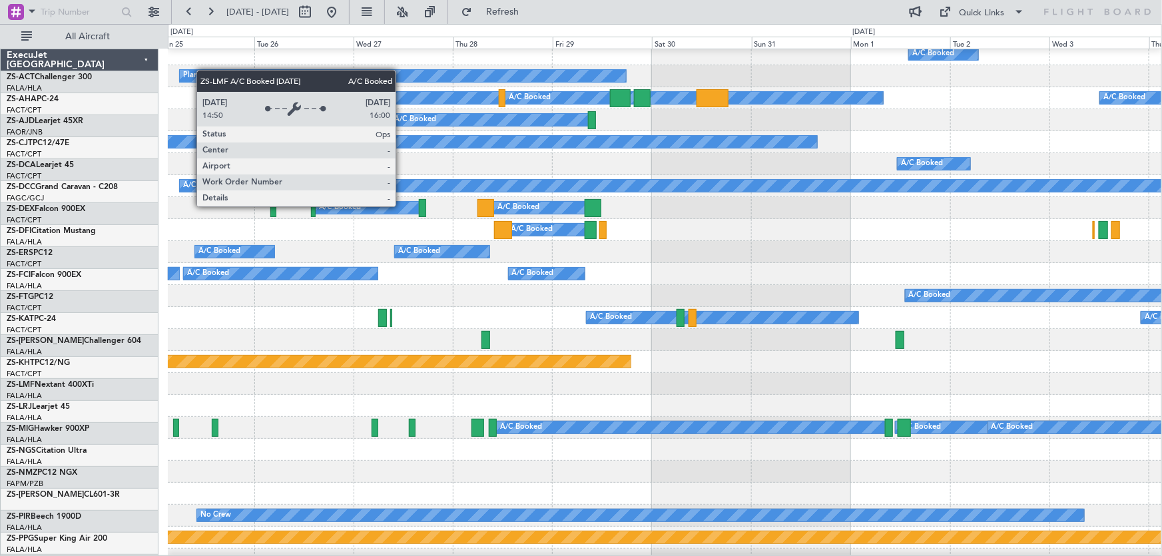
scroll to position [181, 0]
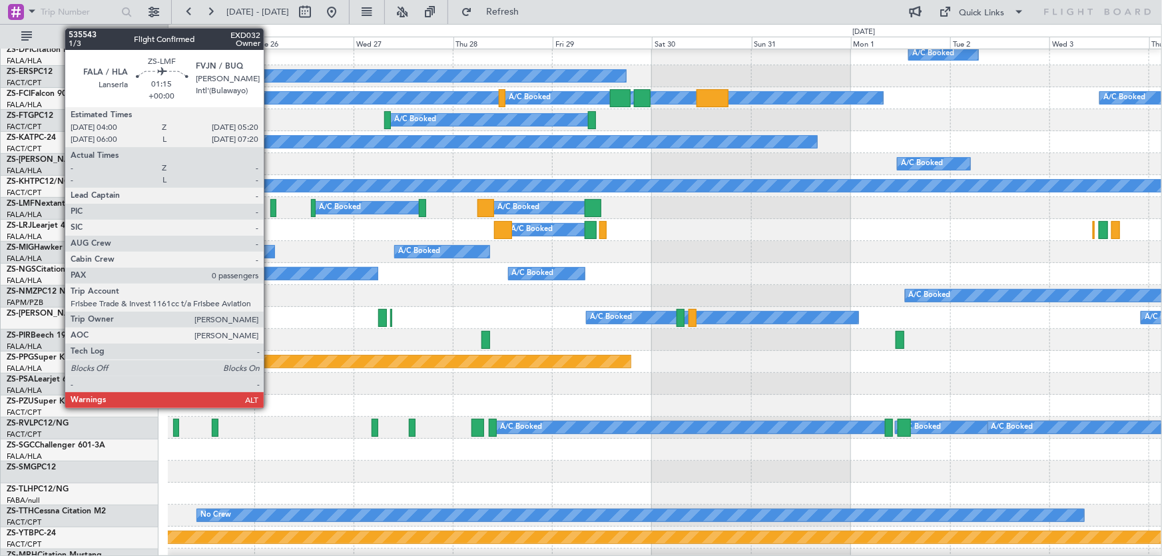
click at [270, 206] on div at bounding box center [273, 208] width 6 height 18
click at [271, 206] on div at bounding box center [273, 208] width 6 height 18
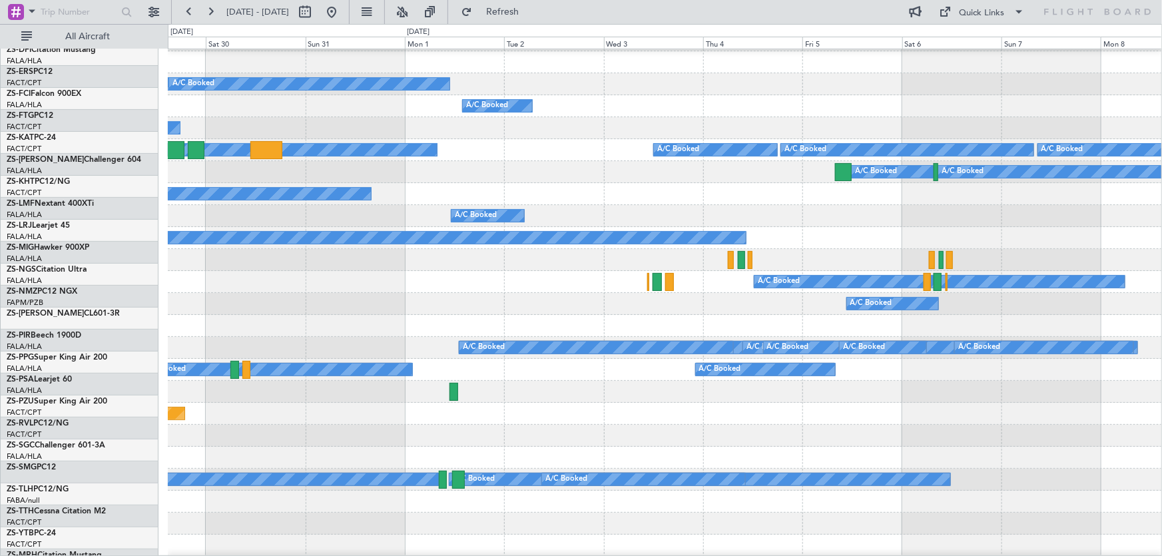
scroll to position [136, 0]
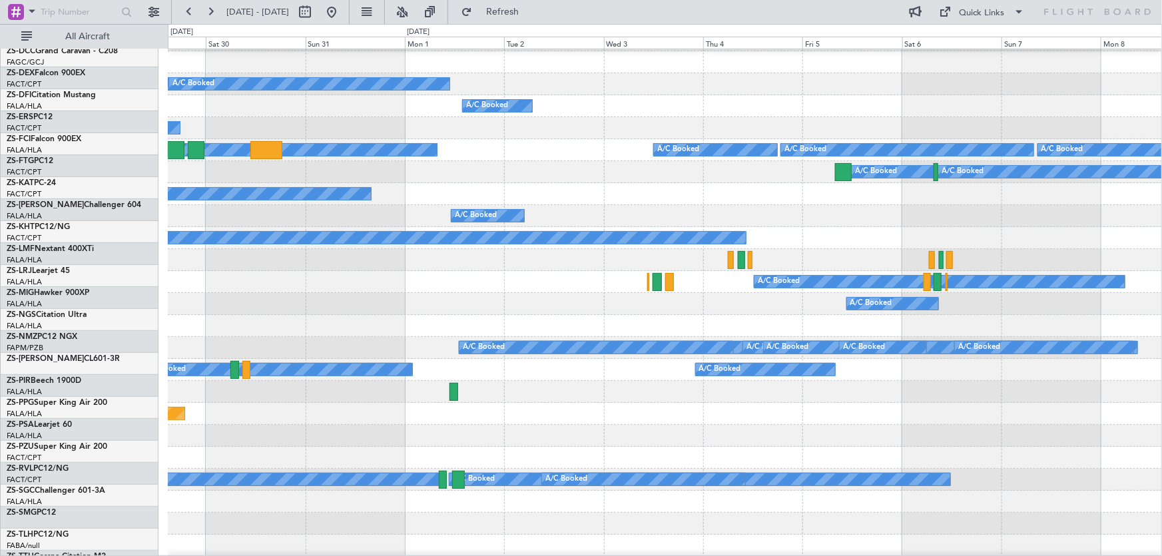
click at [322, 263] on div "A/C Booked A/C Booked A/C Unavailable A/C Booked" at bounding box center [665, 260] width 994 height 22
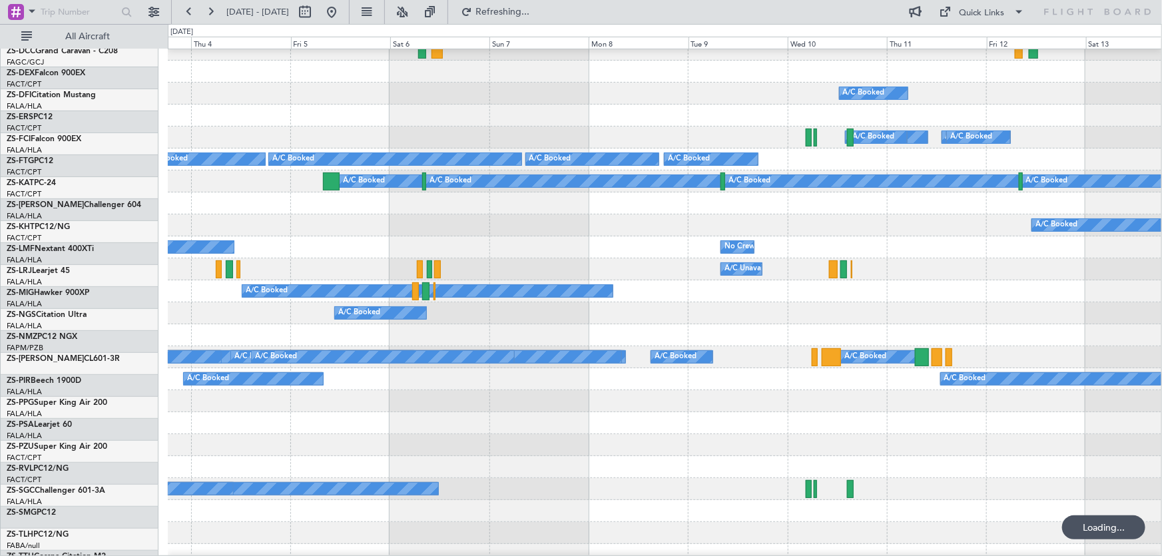
scroll to position [120, 0]
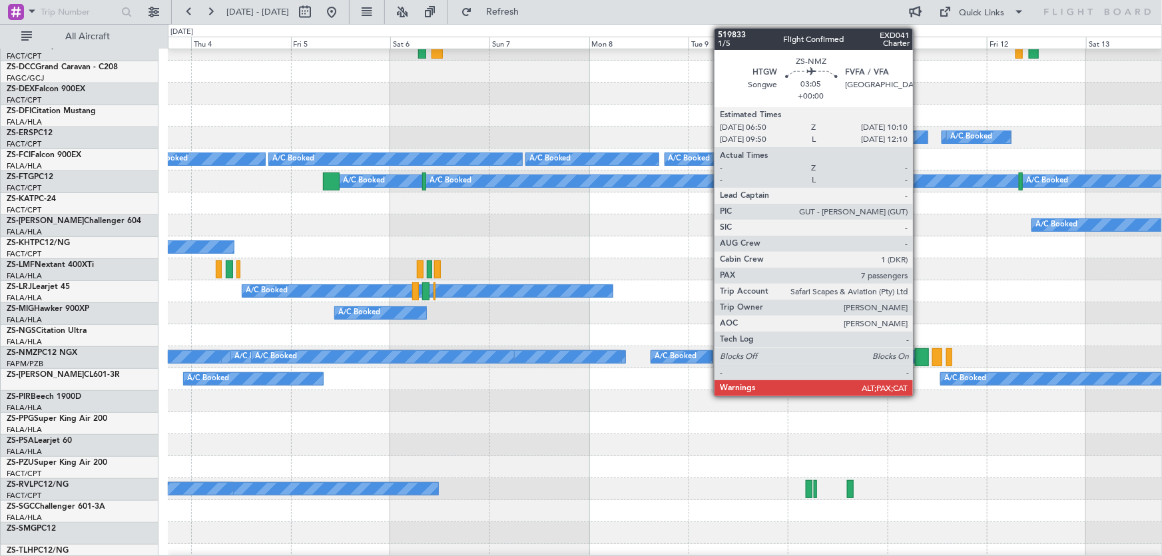
click at [919, 353] on div at bounding box center [922, 357] width 14 height 18
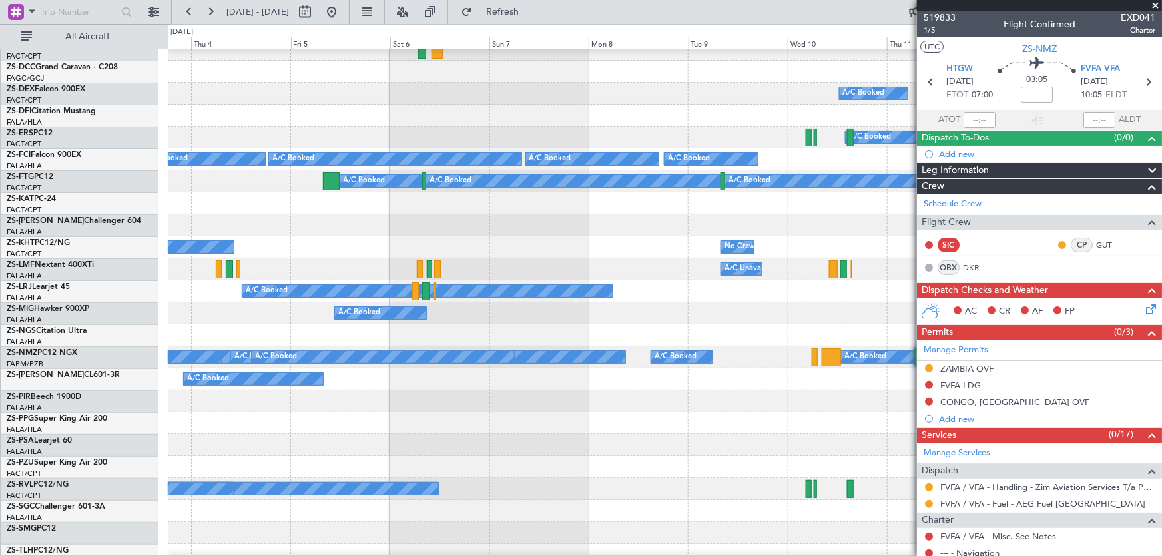
click at [1155, 1] on span at bounding box center [1155, 6] width 13 height 12
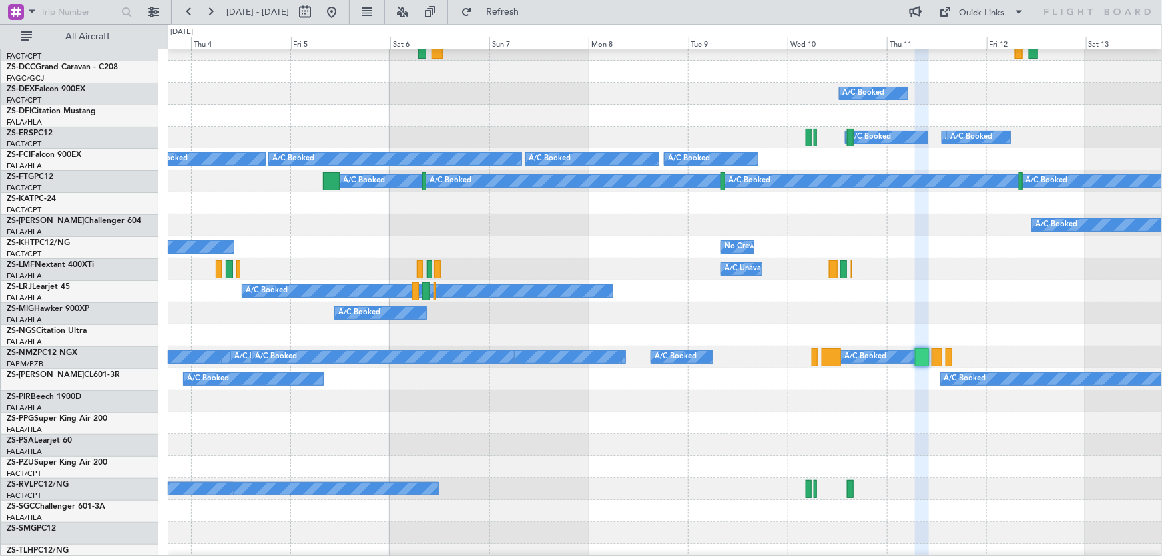
type input "0"
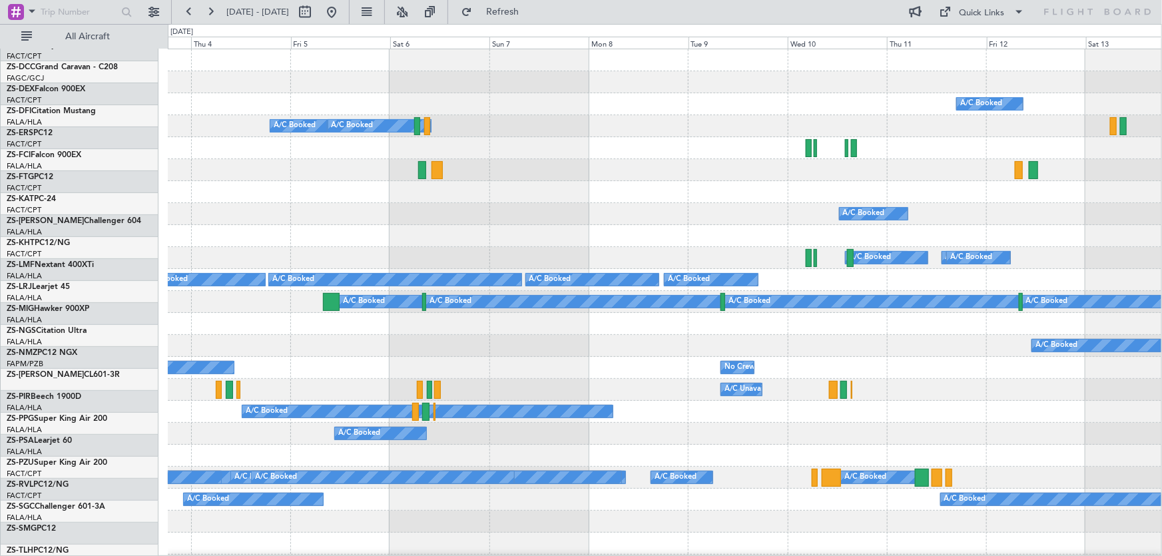
scroll to position [0, 0]
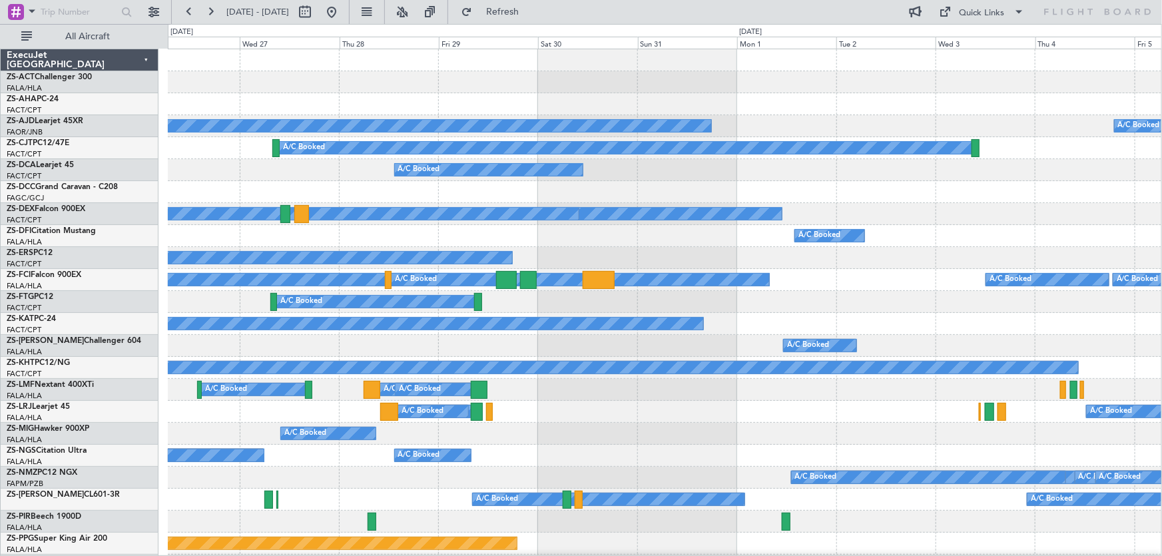
click at [1161, 392] on div "A/C Booked Planned Maint A/C Booked A/C Booked A/C Booked A/C Booked A/C Booked…" at bounding box center [581, 290] width 1162 height 532
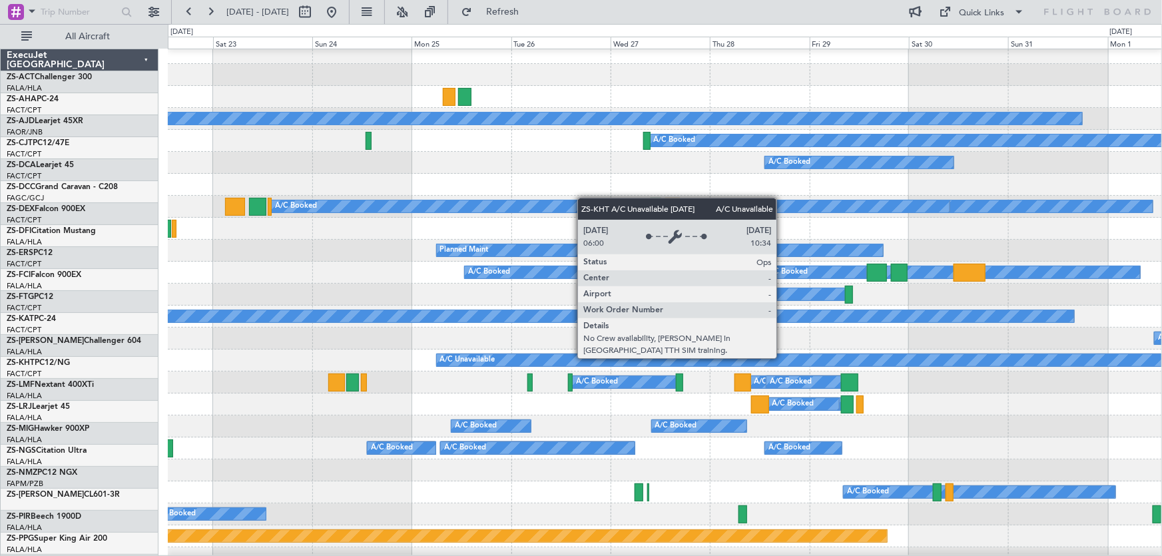
scroll to position [7, 0]
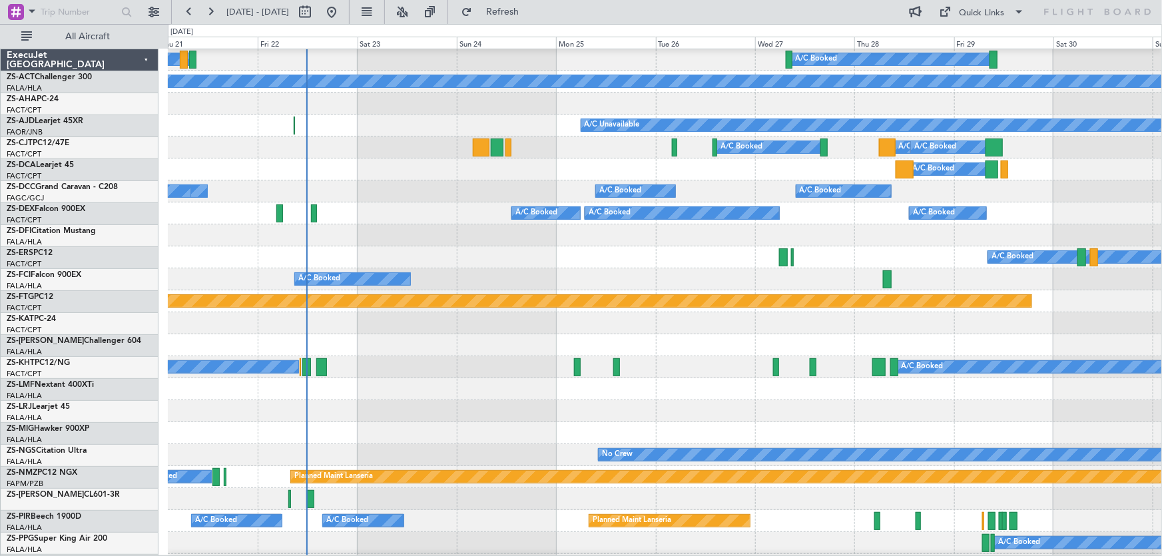
scroll to position [242, 0]
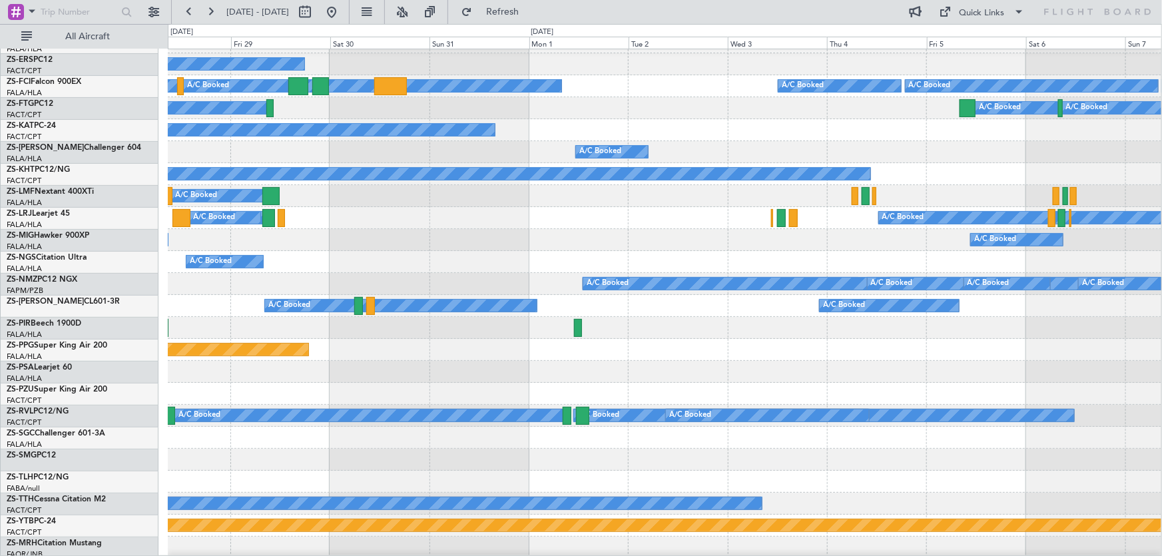
click at [125, 332] on div "A/C Booked Planned Maint A/C Booked A/C Booked A/C Booked A/C Booked A/C Booked…" at bounding box center [581, 290] width 1162 height 532
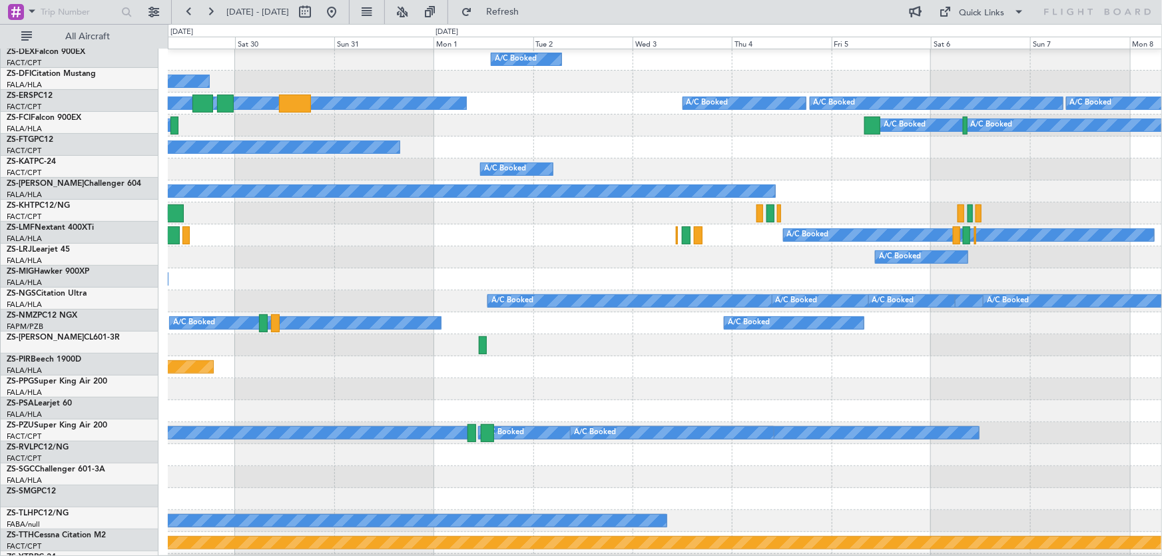
click at [68, 346] on div "A/C Booked A/C Booked A/C Booked A/C Booked Planned Maint A/C Booked A/C Booked…" at bounding box center [581, 290] width 1162 height 532
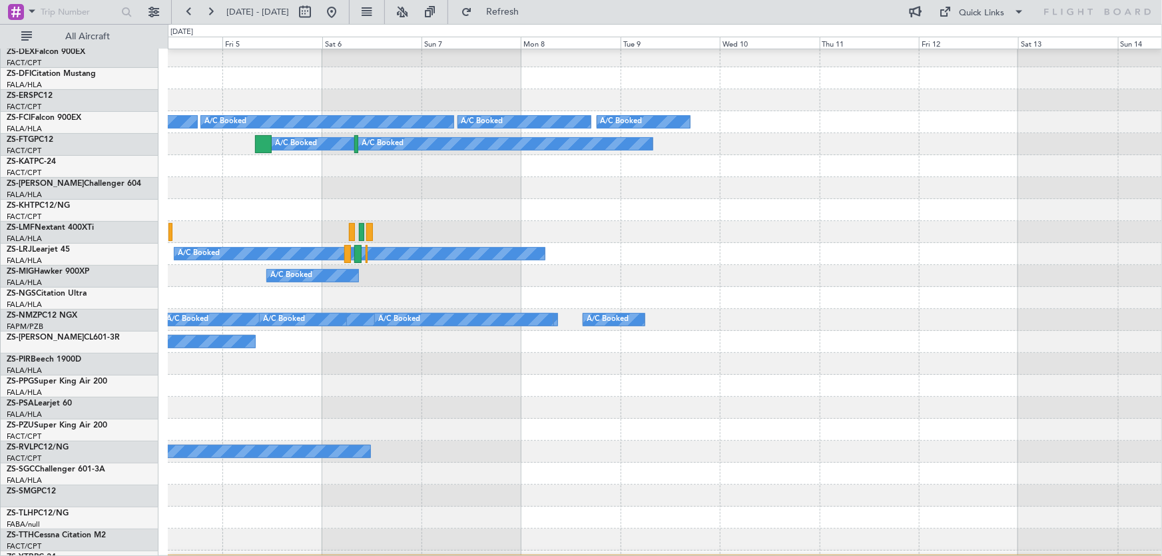
scroll to position [135, 0]
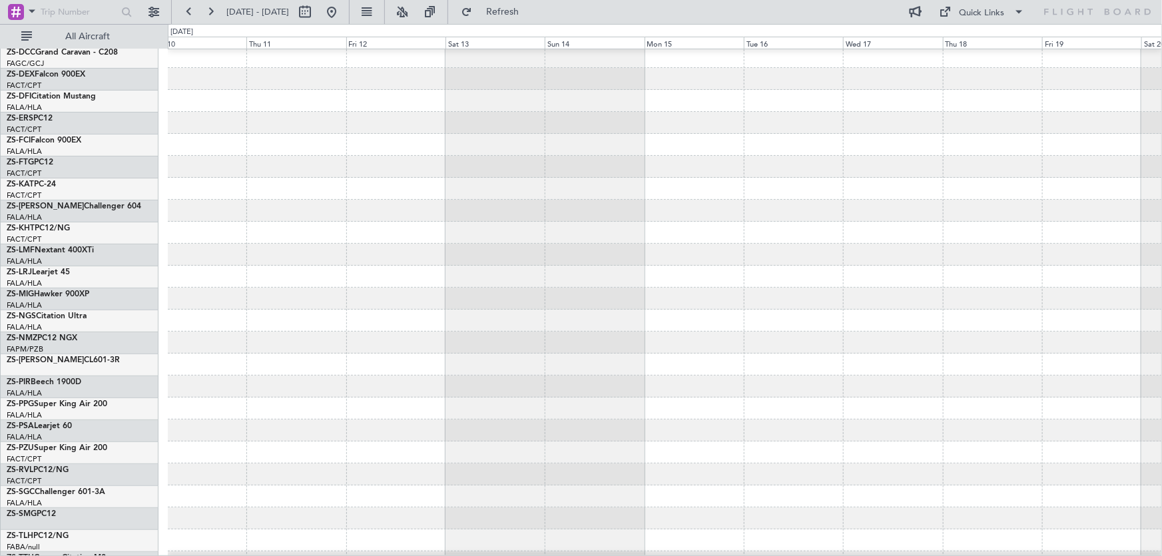
click at [144, 379] on div "A/C Booked A/C Booked A/C Booked A/C Booked A/C Booked A/C Booked A/C Booked Ex…" at bounding box center [581, 290] width 1162 height 532
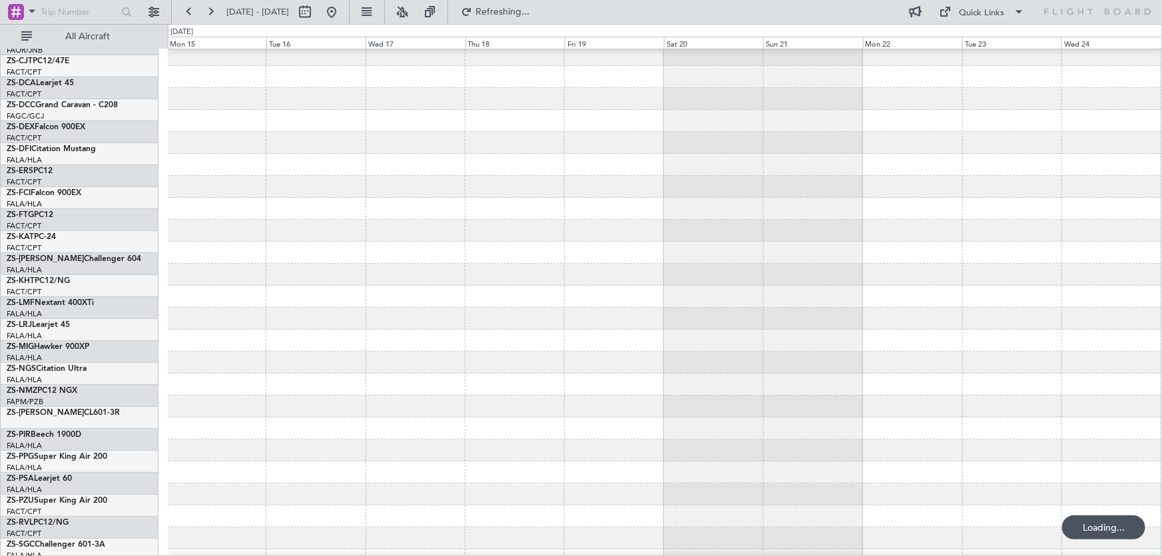
scroll to position [37, 0]
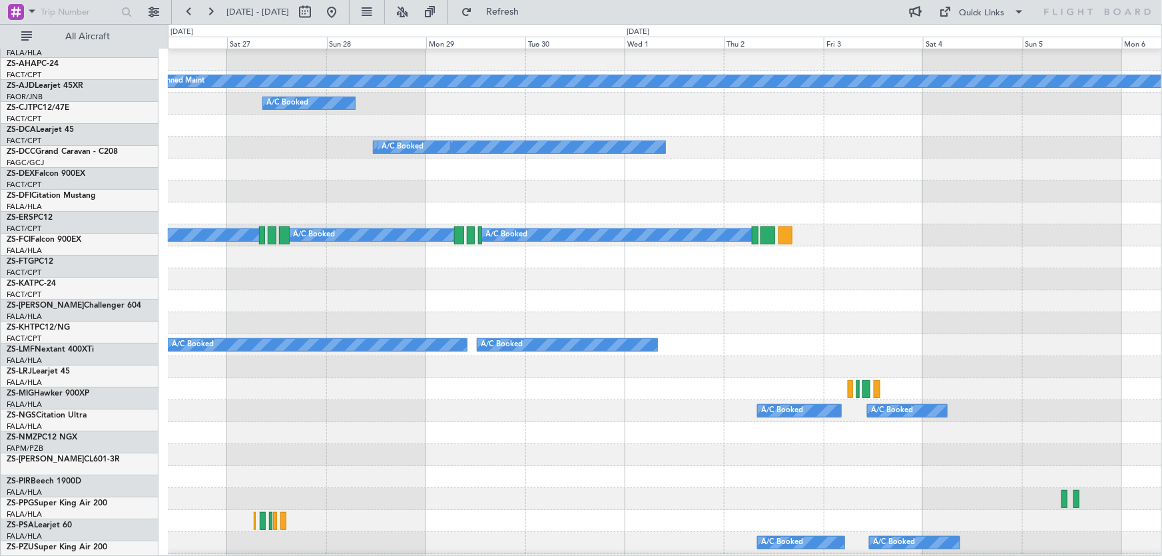
click at [686, 290] on div at bounding box center [665, 301] width 994 height 22
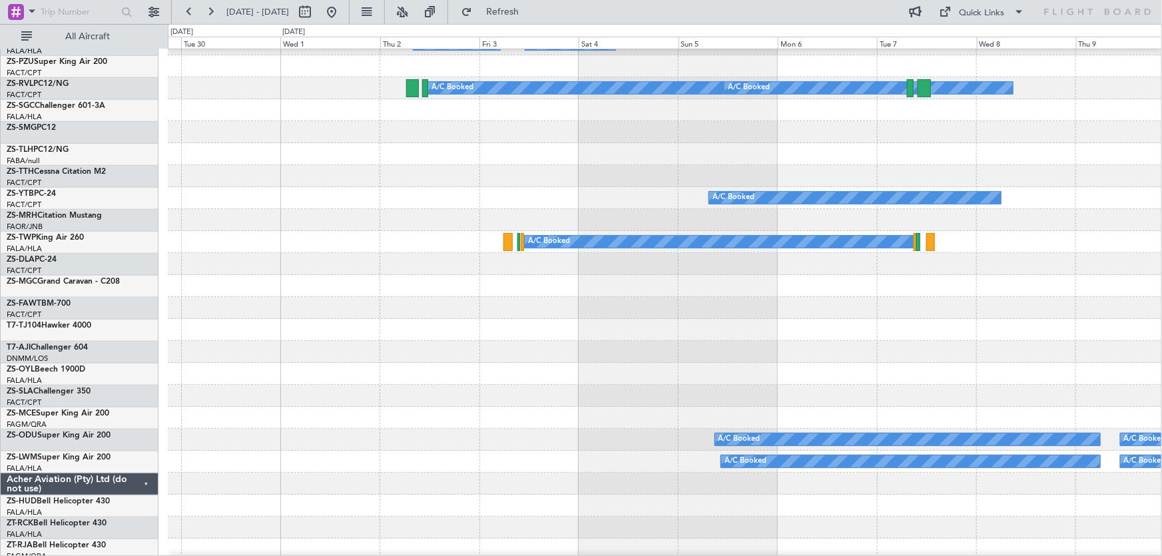
scroll to position [460, 0]
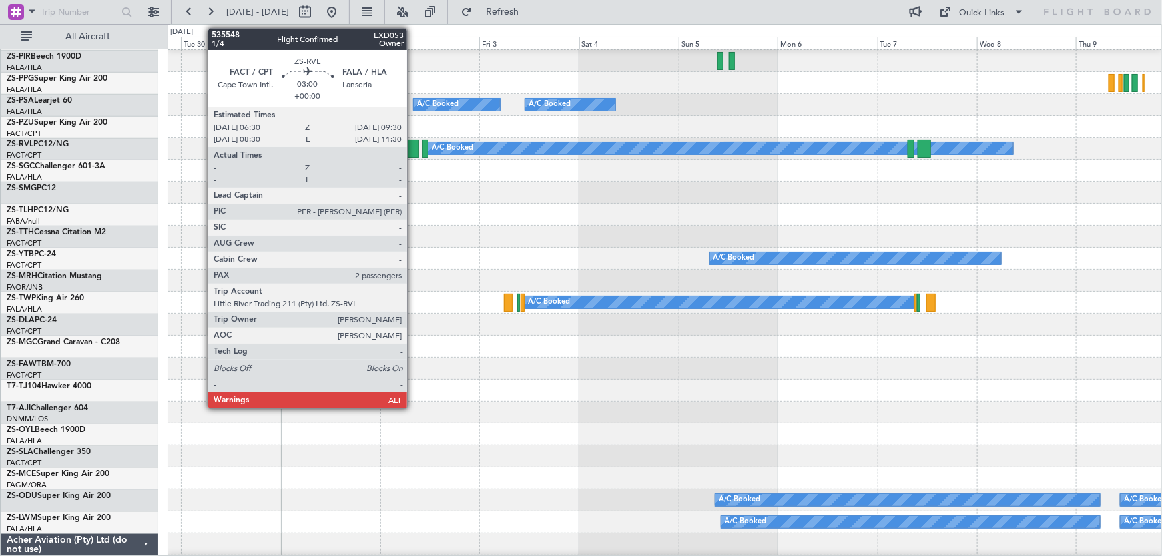
click at [413, 154] on div at bounding box center [412, 149] width 13 height 18
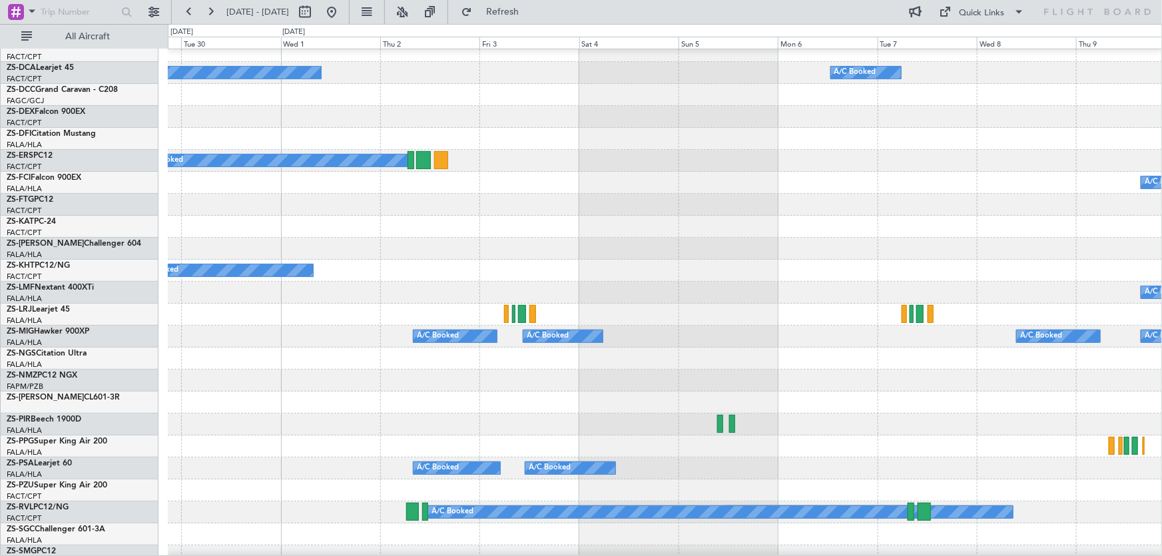
click at [860, 194] on div "A/C Booked A/C Booked A/C Booked" at bounding box center [665, 183] width 994 height 22
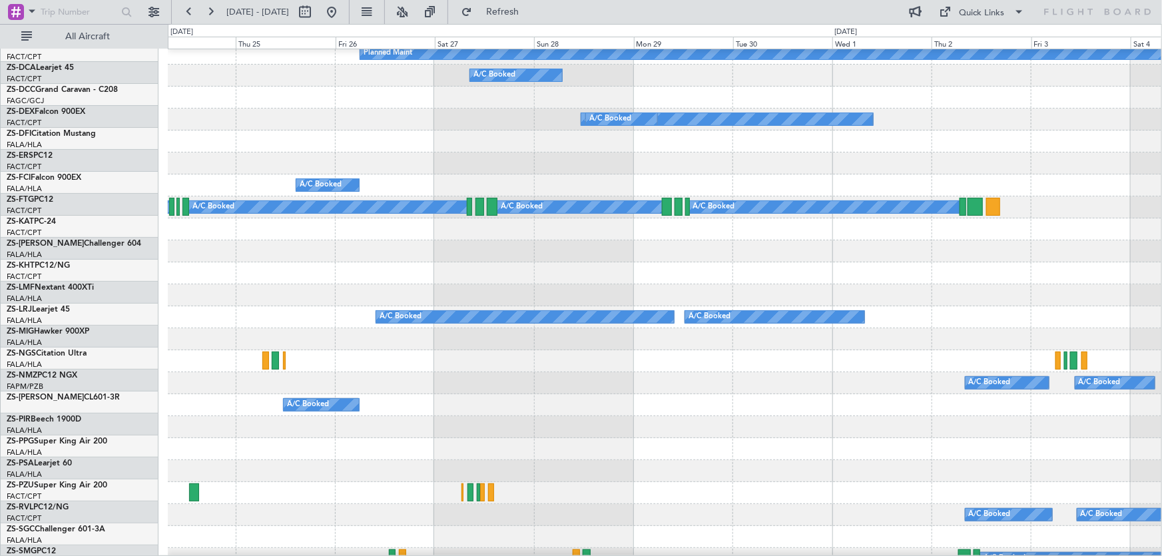
scroll to position [51, 0]
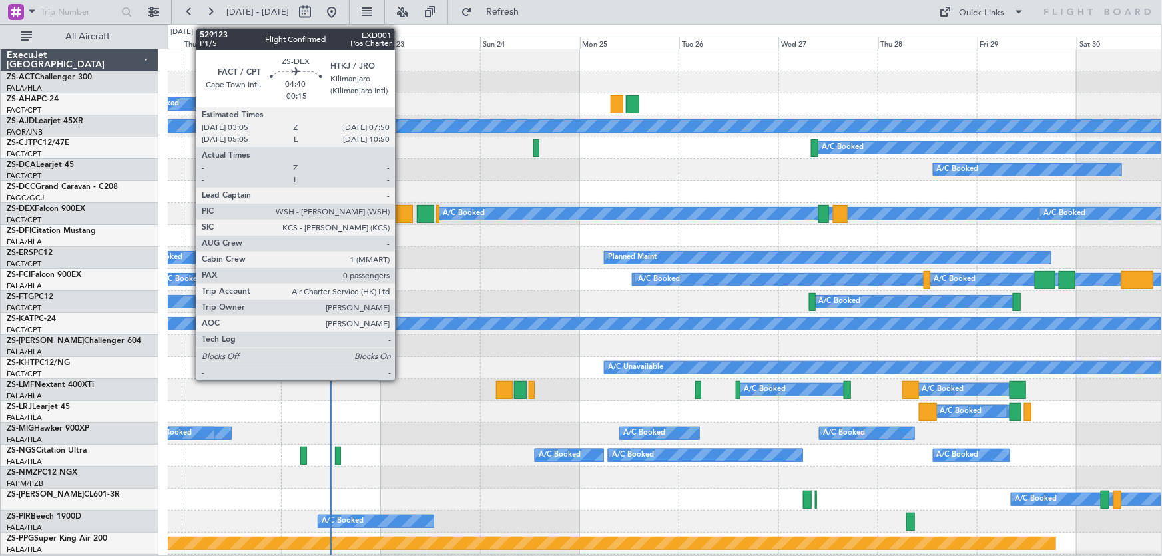
click at [401, 218] on div at bounding box center [403, 214] width 20 height 18
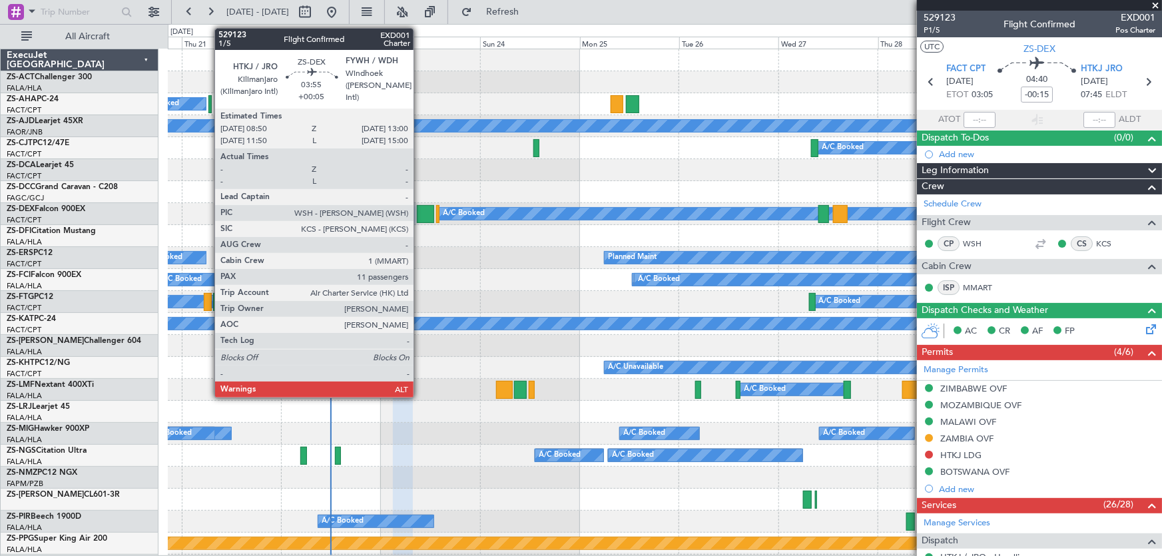
click at [422, 212] on div at bounding box center [425, 214] width 17 height 18
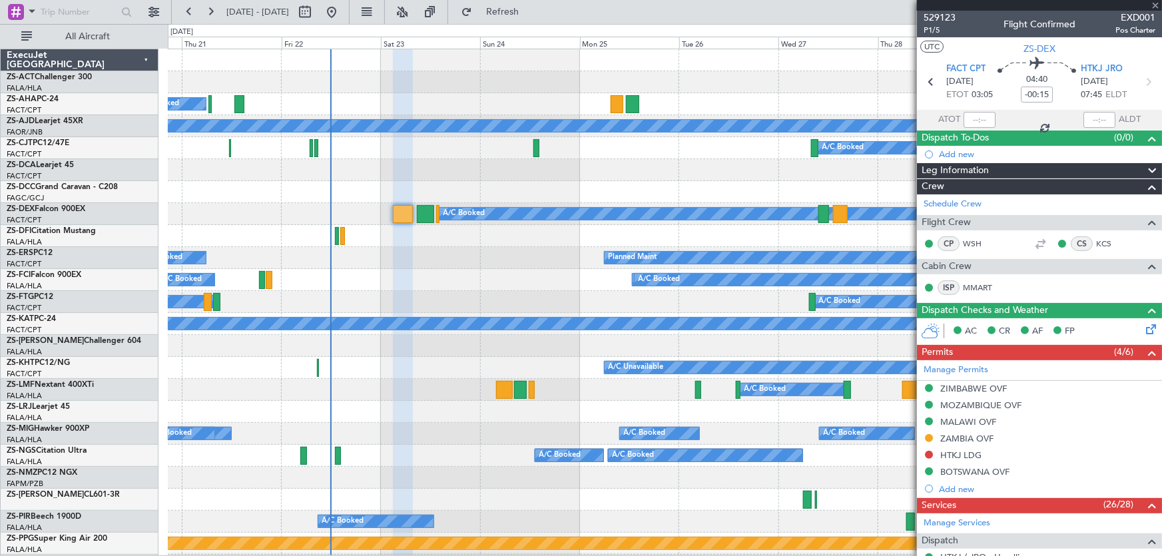
click at [422, 212] on div at bounding box center [425, 214] width 17 height 18
type input "+00:05"
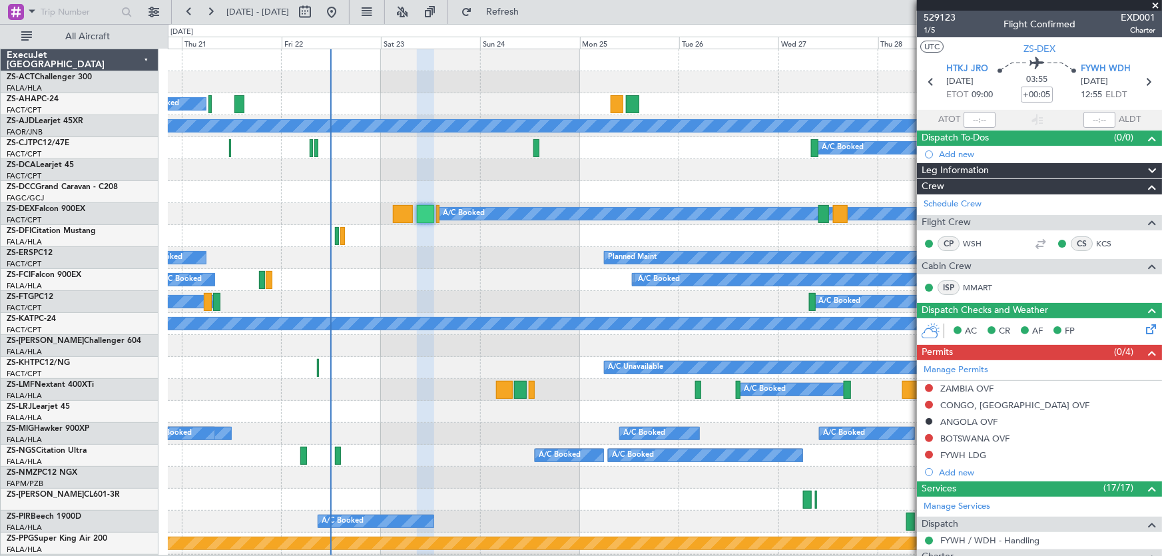
click at [1155, 7] on span at bounding box center [1155, 6] width 13 height 12
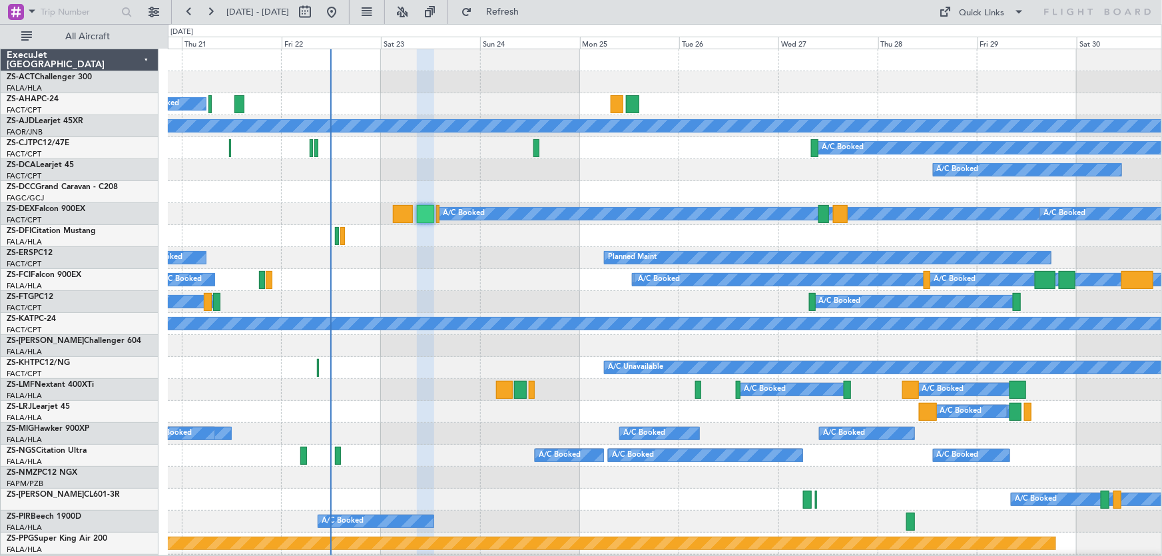
type input "0"
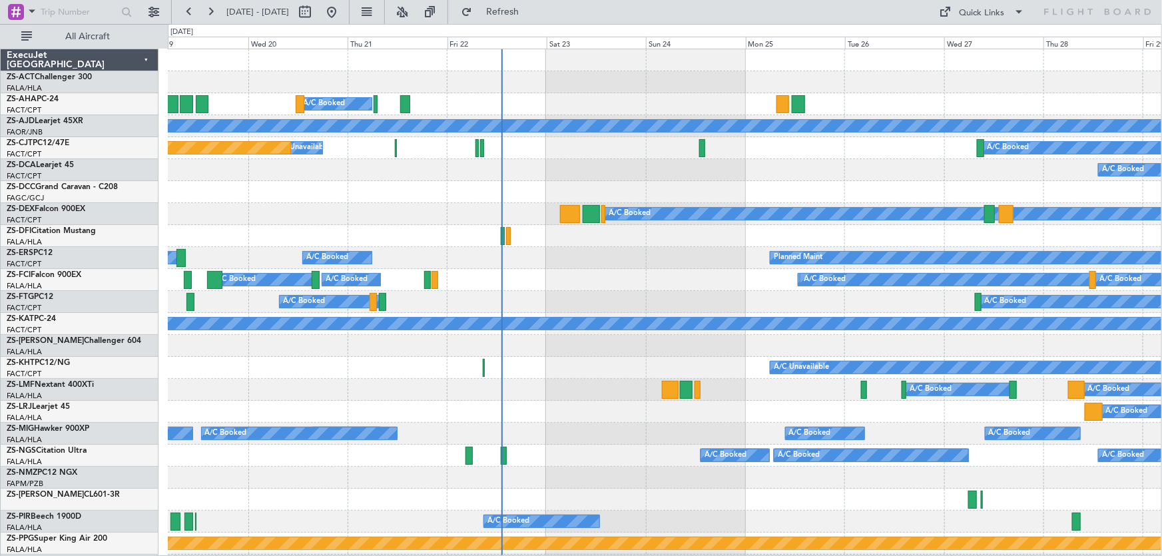
click at [738, 272] on div "A/C Booked A/C Booked A/C Booked A/C Booked A/C Booked A/C Booked" at bounding box center [665, 280] width 994 height 22
